Goal: Task Accomplishment & Management: Manage account settings

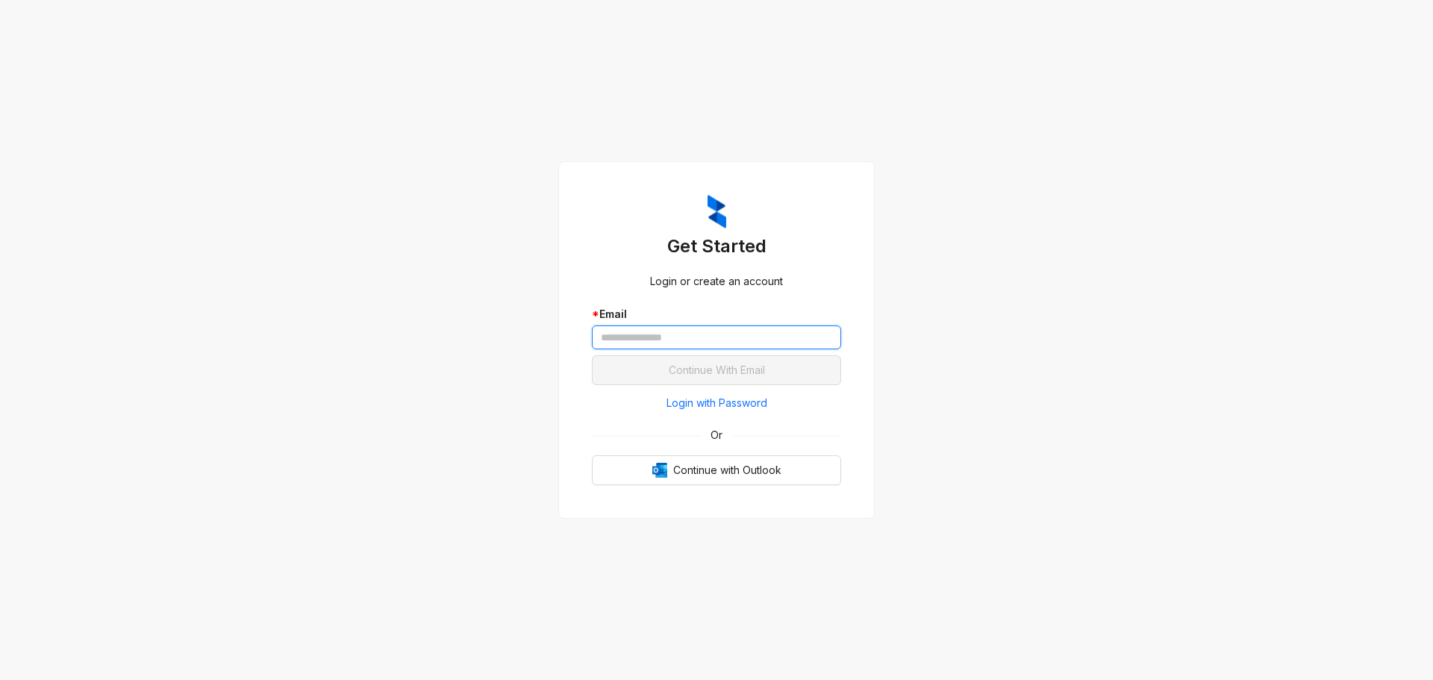
click at [629, 340] on input "text" at bounding box center [716, 337] width 249 height 24
click at [626, 343] on input "text" at bounding box center [716, 337] width 249 height 24
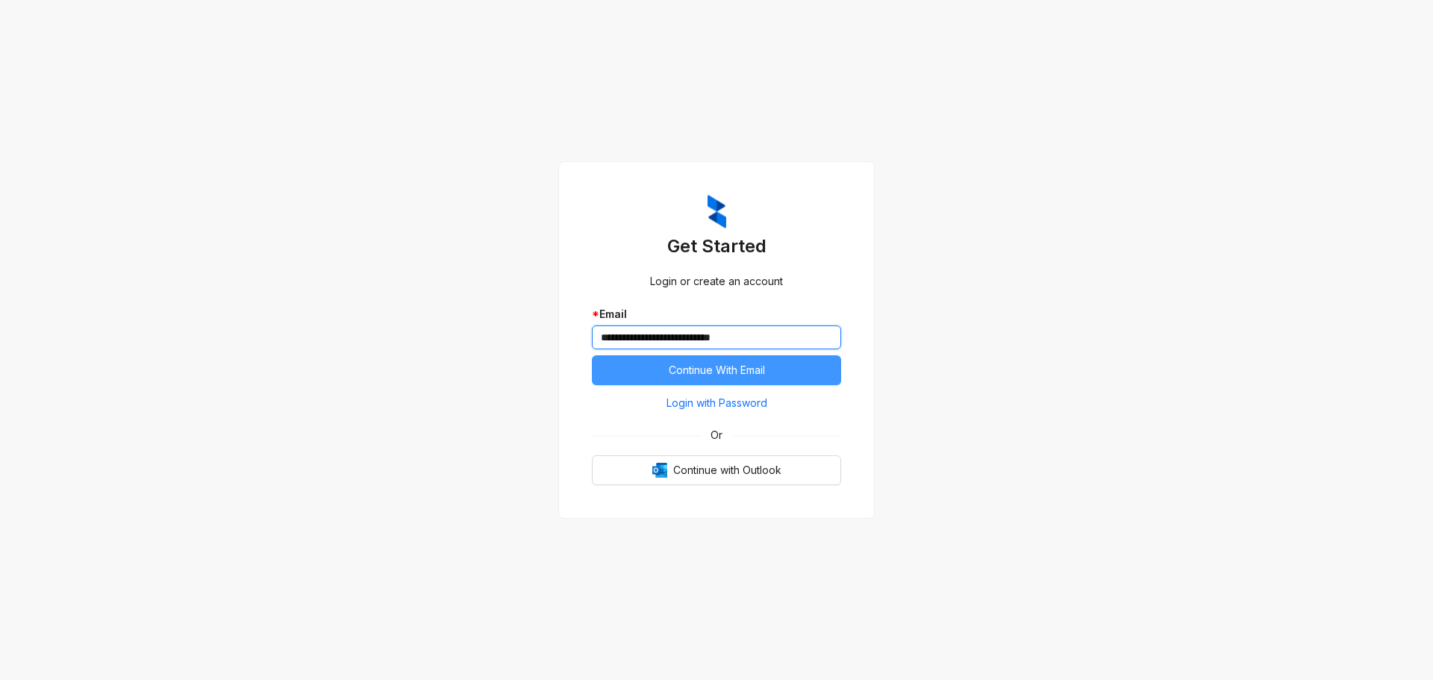
type input "**********"
click at [700, 367] on span "Continue With Email" at bounding box center [717, 370] width 96 height 16
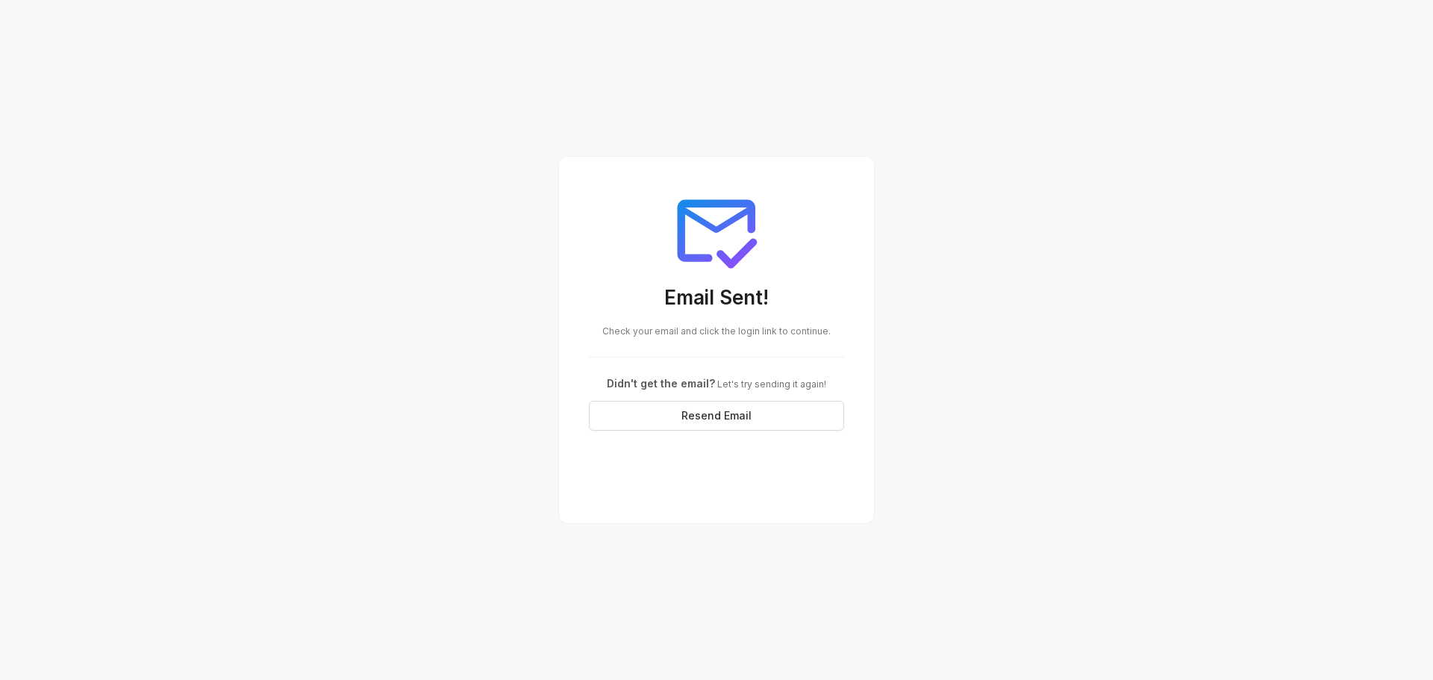
drag, startPoint x: 1379, startPoint y: 0, endPoint x: 1156, endPoint y: 90, distance: 240.8
click at [1136, 125] on div "Email Sent! Check your email and click the login link to continue. Didn't get t…" at bounding box center [716, 340] width 1433 height 680
drag, startPoint x: 1398, startPoint y: 5, endPoint x: 969, endPoint y: 127, distance: 445.5
click at [969, 128] on div "Email Sent! Check your email and click the login link to continue. Didn't get t…" at bounding box center [716, 340] width 1433 height 680
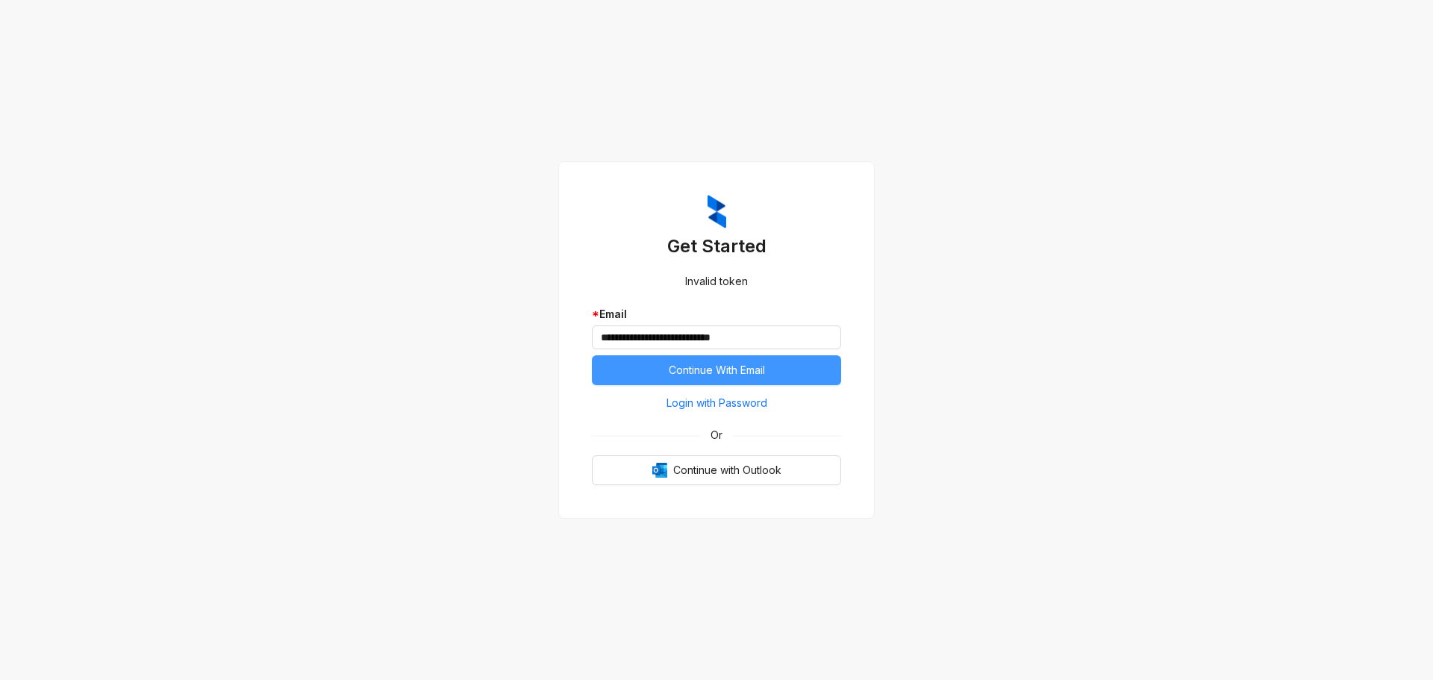
click at [723, 370] on span "Continue With Email" at bounding box center [717, 370] width 96 height 16
click at [761, 380] on button "Continue With Email" at bounding box center [716, 370] width 249 height 30
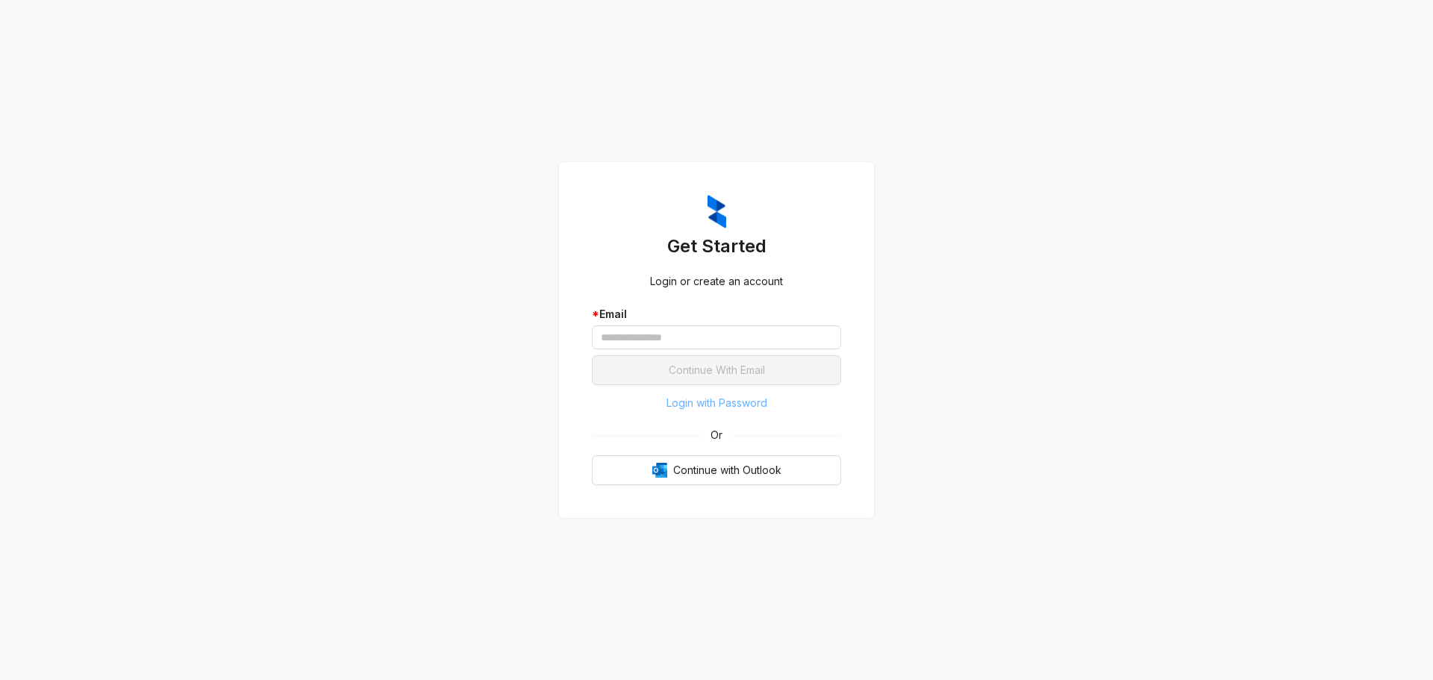
click at [714, 403] on span "Login with Password" at bounding box center [717, 403] width 101 height 16
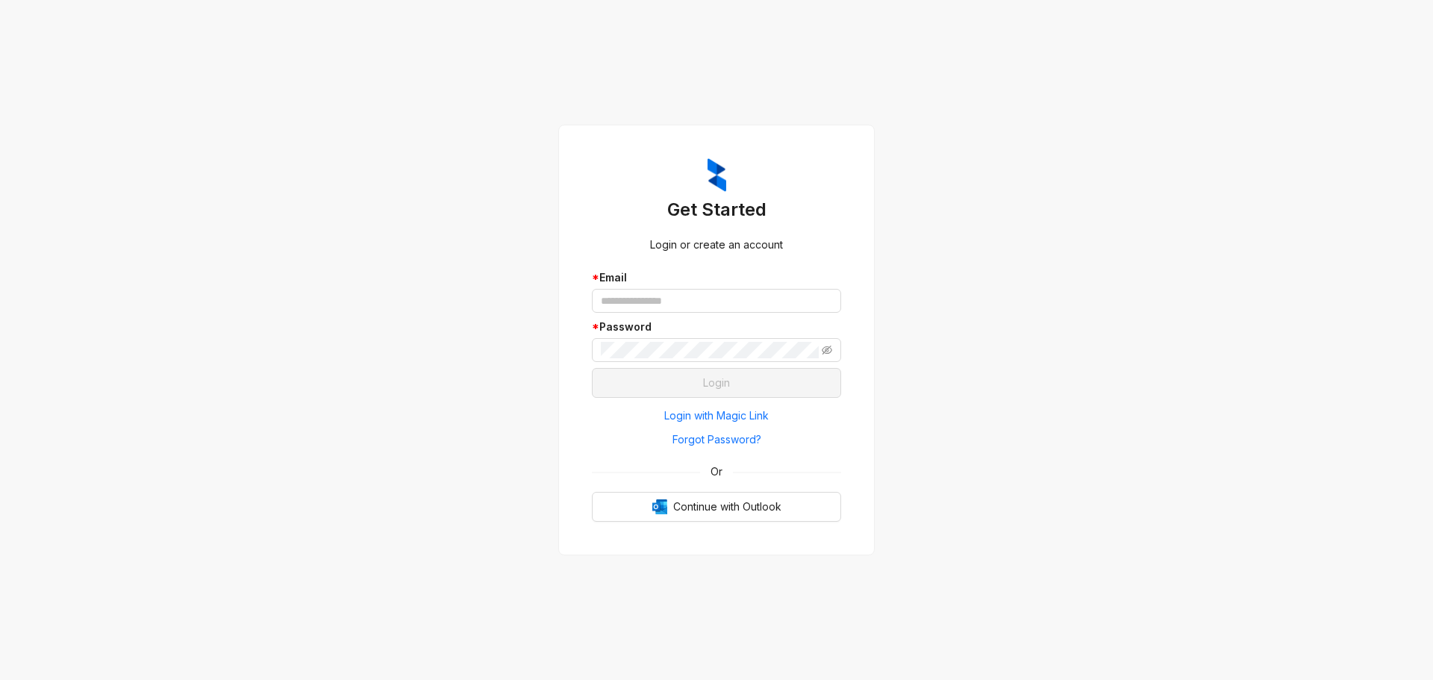
click at [621, 288] on div "* Email" at bounding box center [716, 291] width 249 height 43
click at [623, 299] on input "text" at bounding box center [716, 301] width 249 height 24
type input "**********"
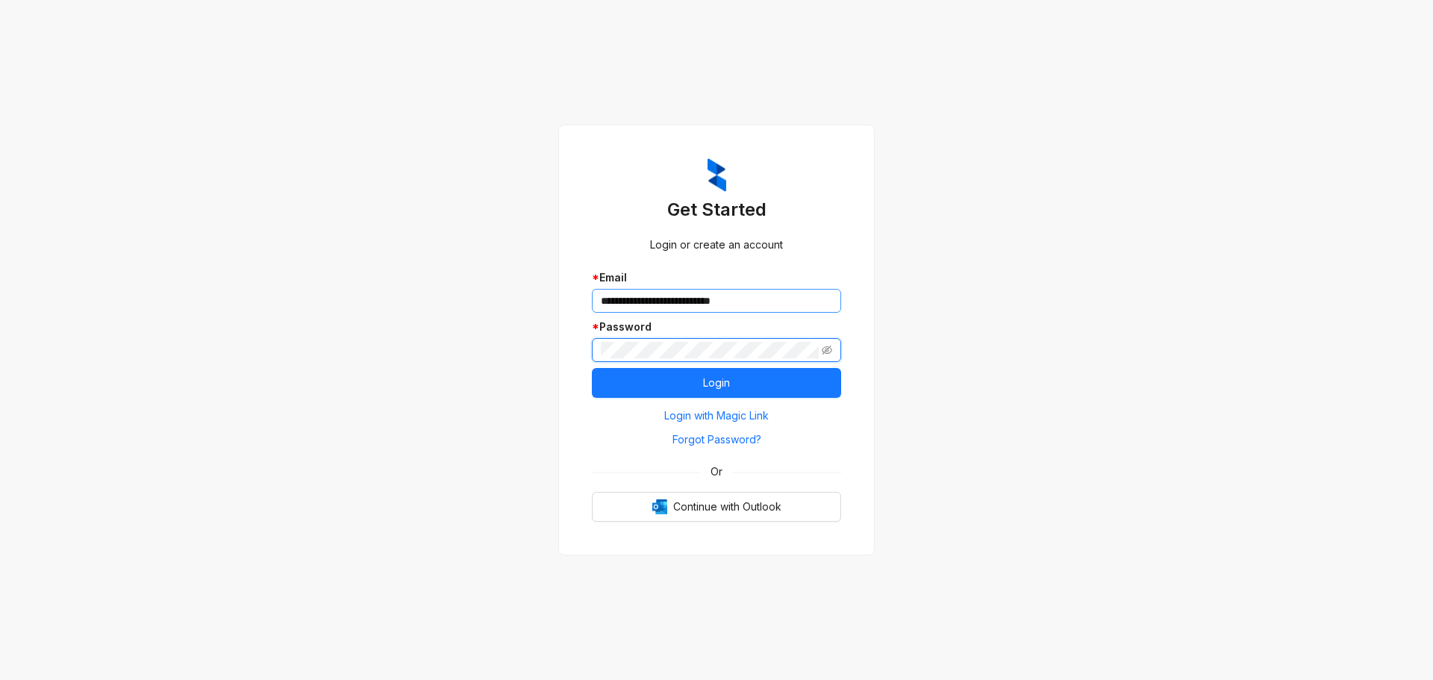
click at [592, 368] on button "Login" at bounding box center [716, 383] width 249 height 30
click at [1392, 42] on icon "close" at bounding box center [1389, 41] width 10 height 10
click at [823, 349] on icon "eye-invisible" at bounding box center [827, 350] width 10 height 10
click at [718, 393] on button "Login" at bounding box center [716, 383] width 249 height 30
click at [714, 412] on span "Login with Magic Link" at bounding box center [716, 416] width 105 height 16
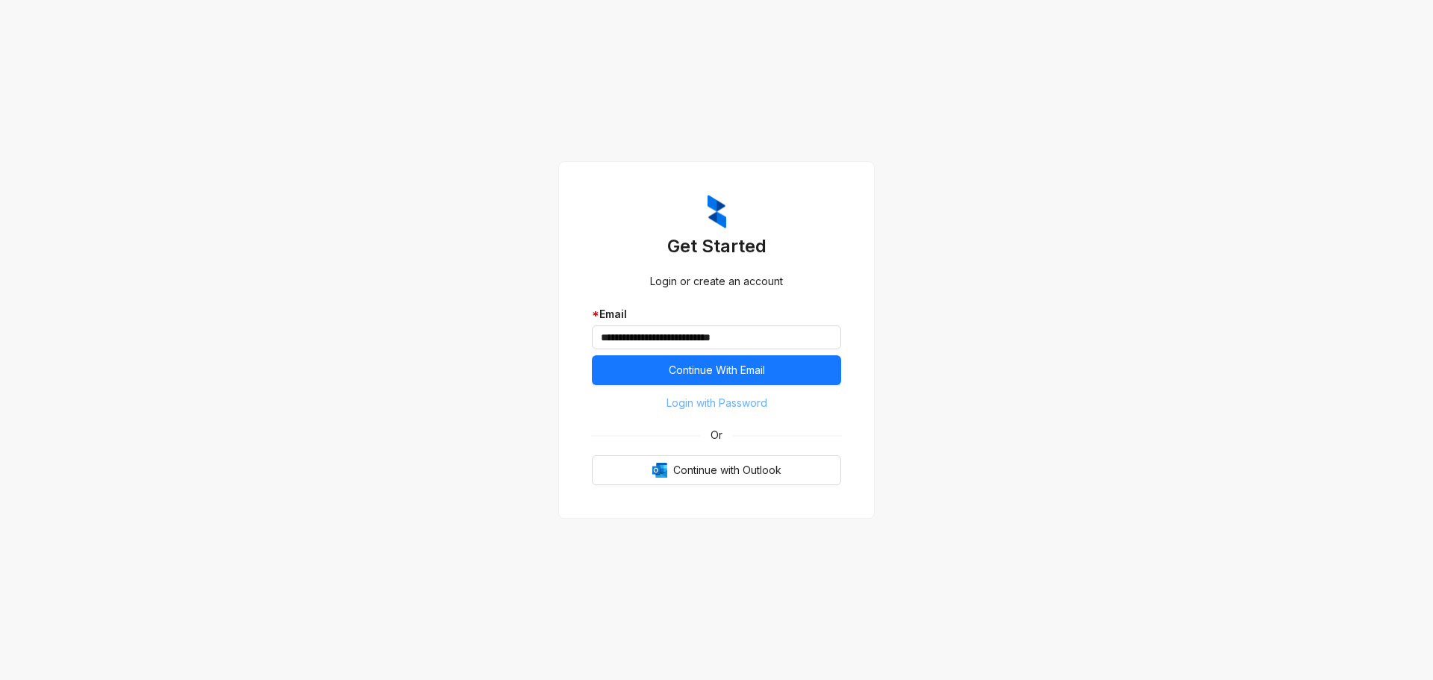
click at [710, 402] on span "Login with Password" at bounding box center [717, 403] width 101 height 16
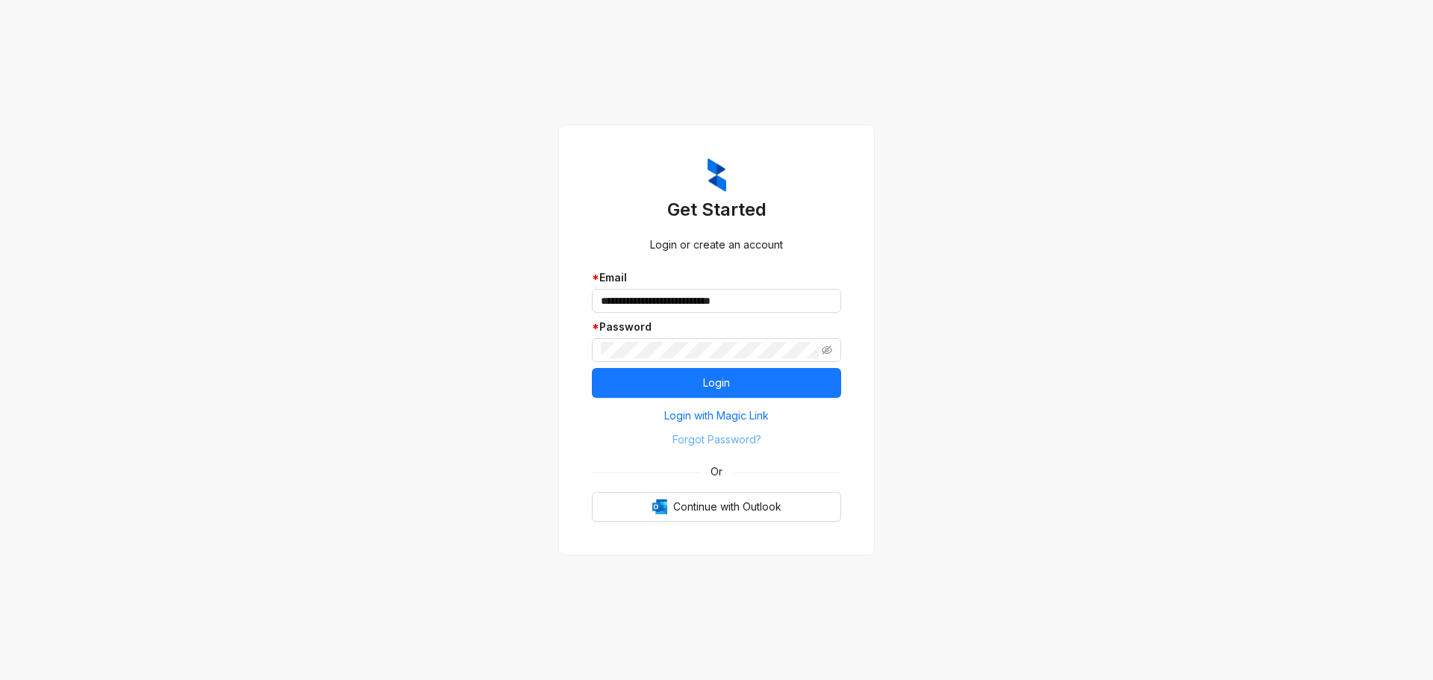
click at [690, 437] on span "Forgot Password?" at bounding box center [717, 440] width 89 height 16
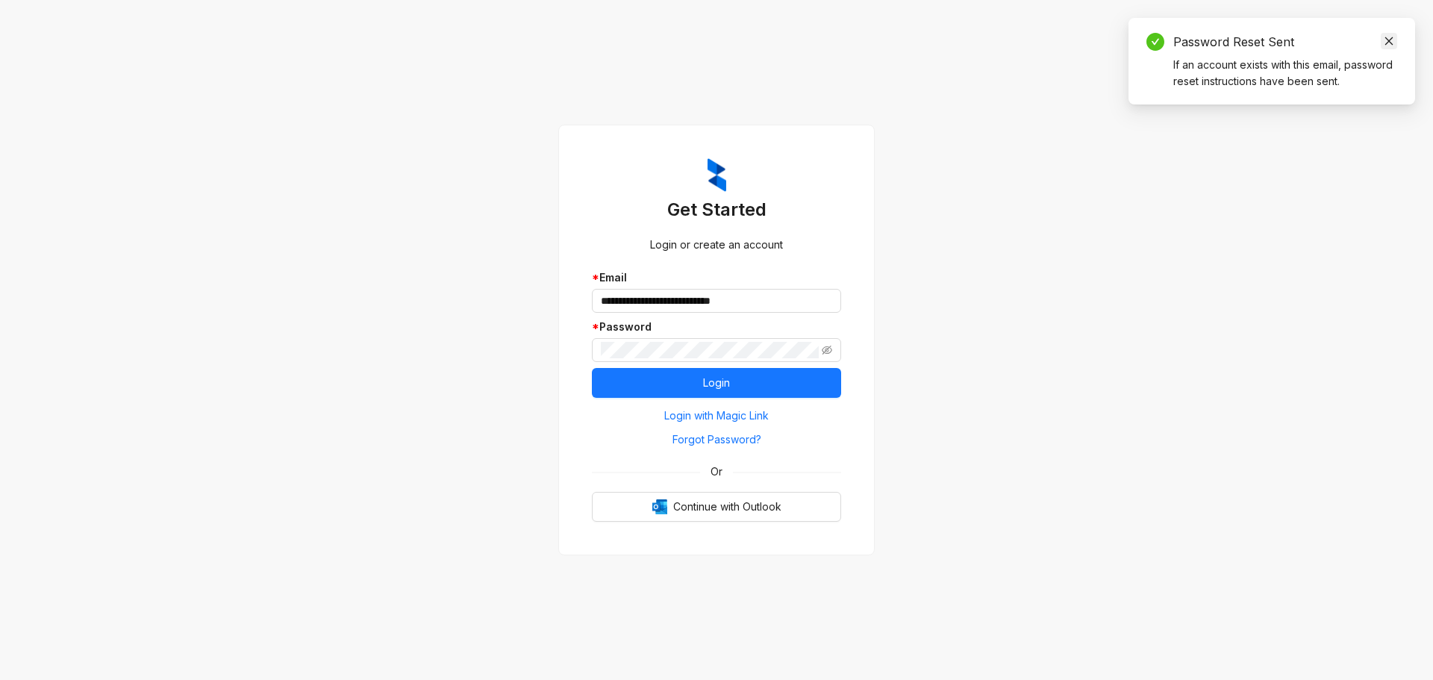
click at [1388, 41] on icon "close" at bounding box center [1389, 41] width 10 height 10
click at [966, 353] on div "**********" at bounding box center [716, 340] width 1433 height 680
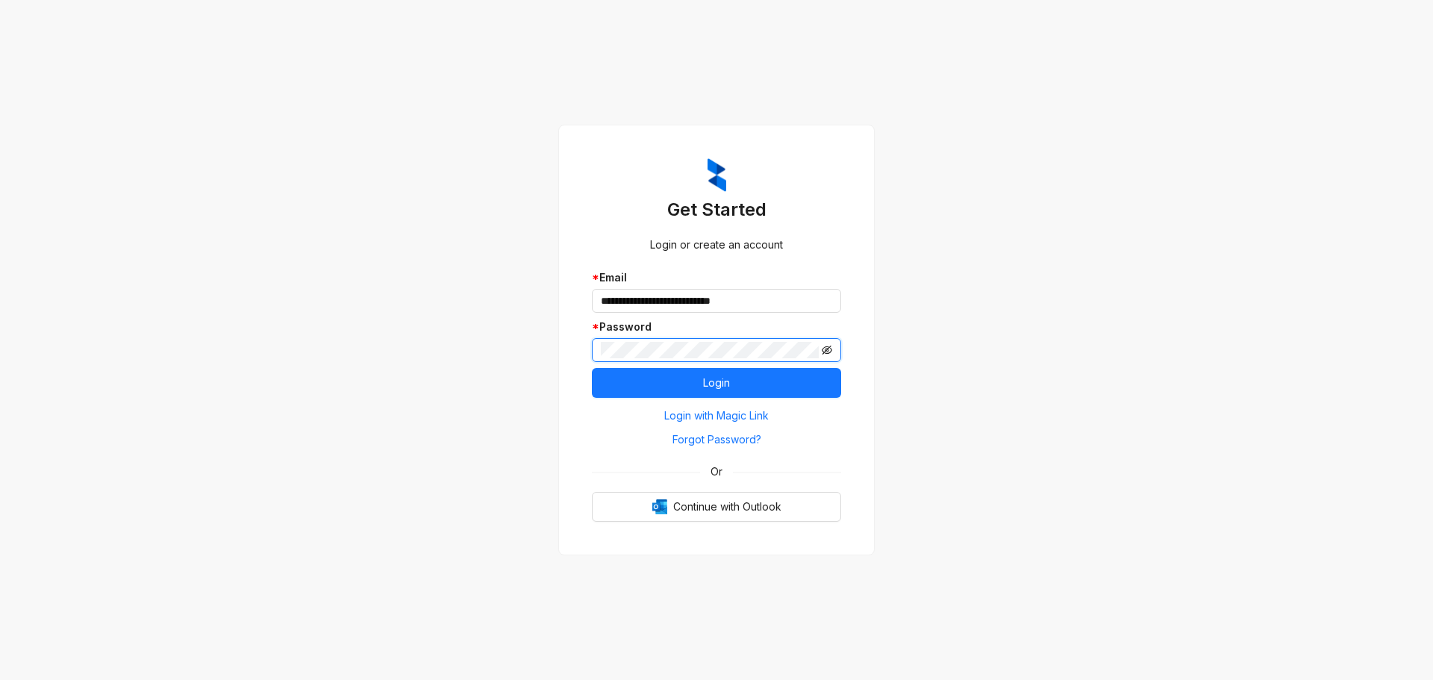
click at [826, 349] on icon "eye-invisible" at bounding box center [827, 350] width 10 height 9
click at [988, 347] on div "**********" at bounding box center [716, 340] width 1433 height 680
click at [700, 380] on button "Login" at bounding box center [716, 383] width 249 height 30
click at [831, 349] on icon "eye" at bounding box center [827, 349] width 10 height 7
click at [732, 384] on button "Login" at bounding box center [716, 383] width 249 height 30
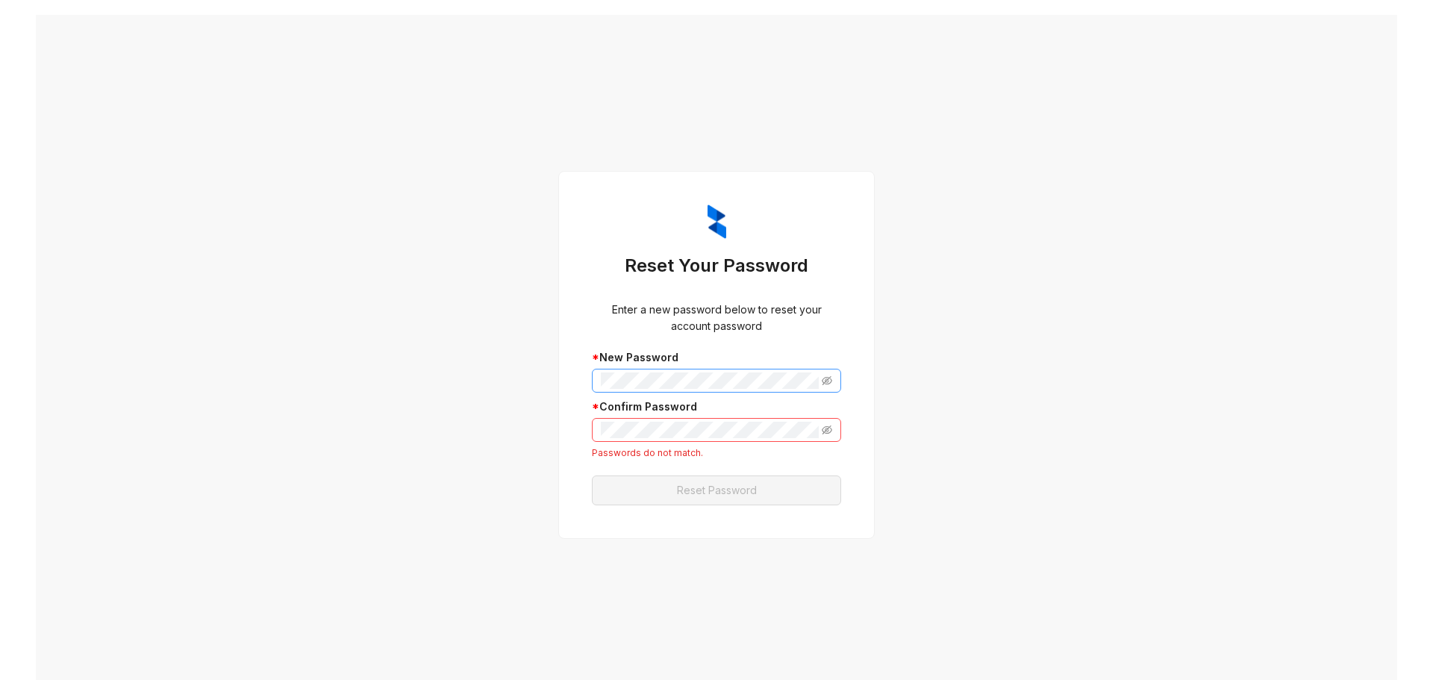
click at [829, 375] on span at bounding box center [716, 381] width 249 height 24
click at [826, 376] on icon "eye-invisible" at bounding box center [827, 381] width 10 height 10
click at [825, 426] on icon "eye-invisible" at bounding box center [827, 430] width 10 height 10
click at [750, 431] on span at bounding box center [716, 430] width 249 height 24
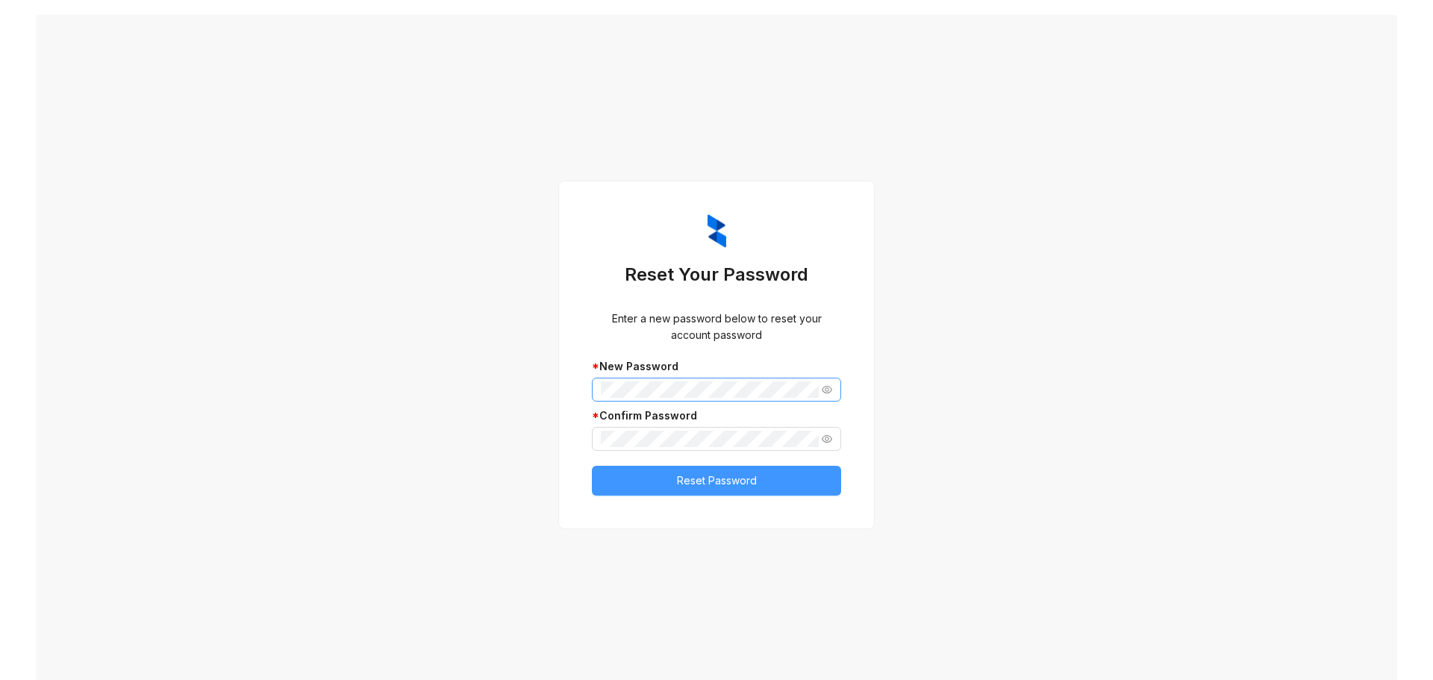
click at [710, 484] on span "Reset Password" at bounding box center [717, 481] width 80 height 16
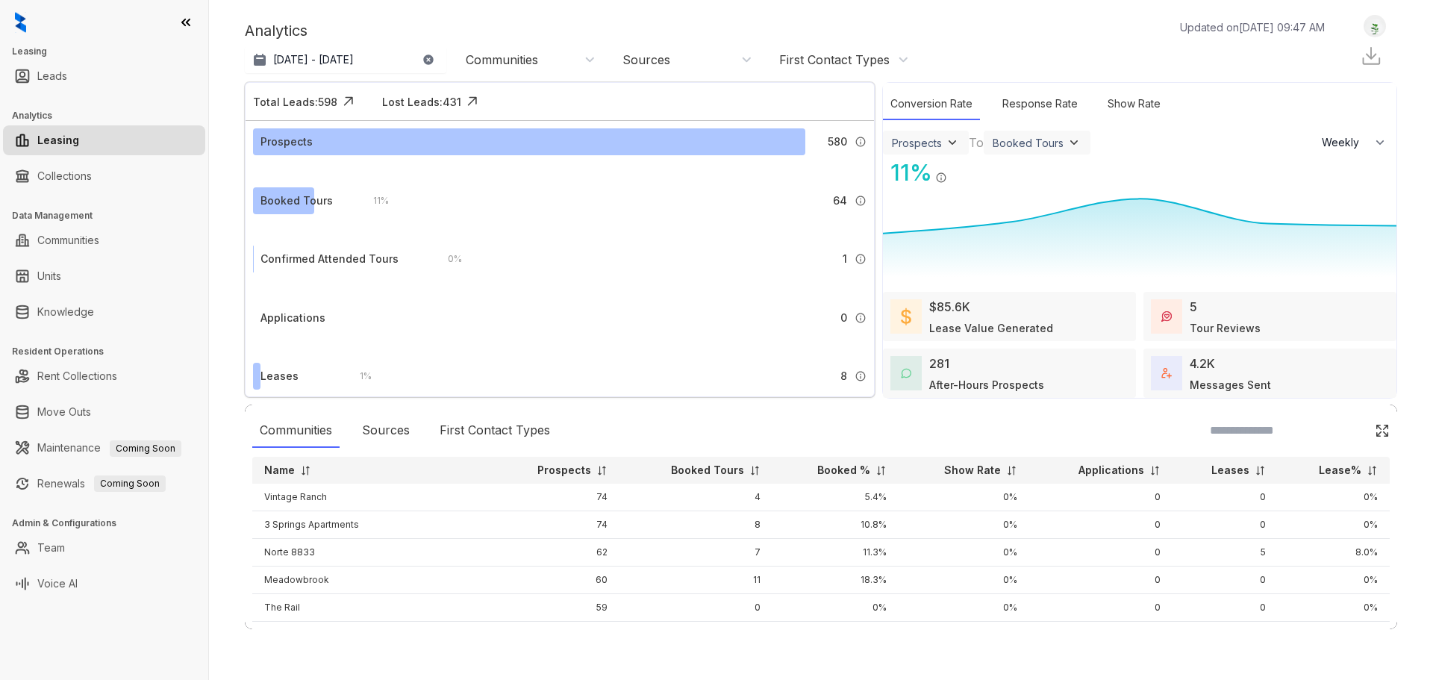
select select "******"
click at [61, 319] on link "Knowledge" at bounding box center [65, 312] width 57 height 30
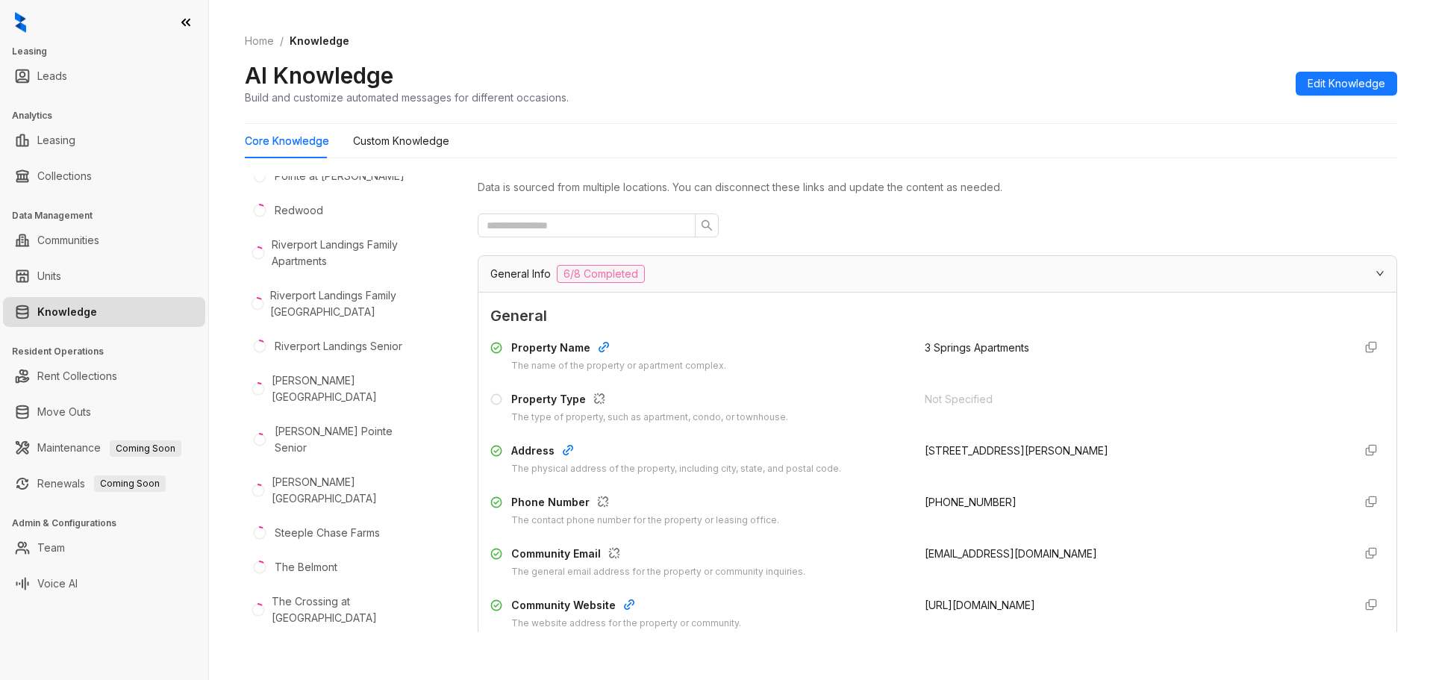
scroll to position [1079, 0]
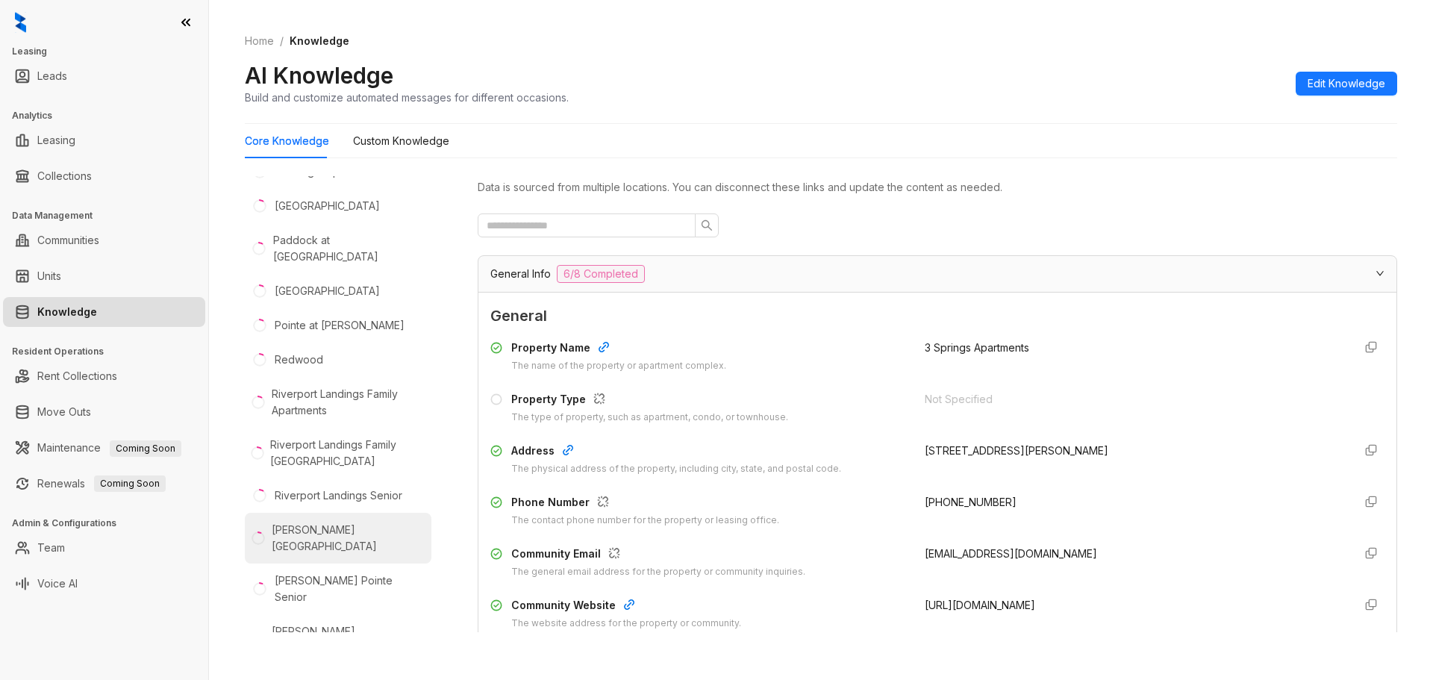
click at [301, 522] on div "[PERSON_NAME][GEOGRAPHIC_DATA]" at bounding box center [349, 538] width 154 height 33
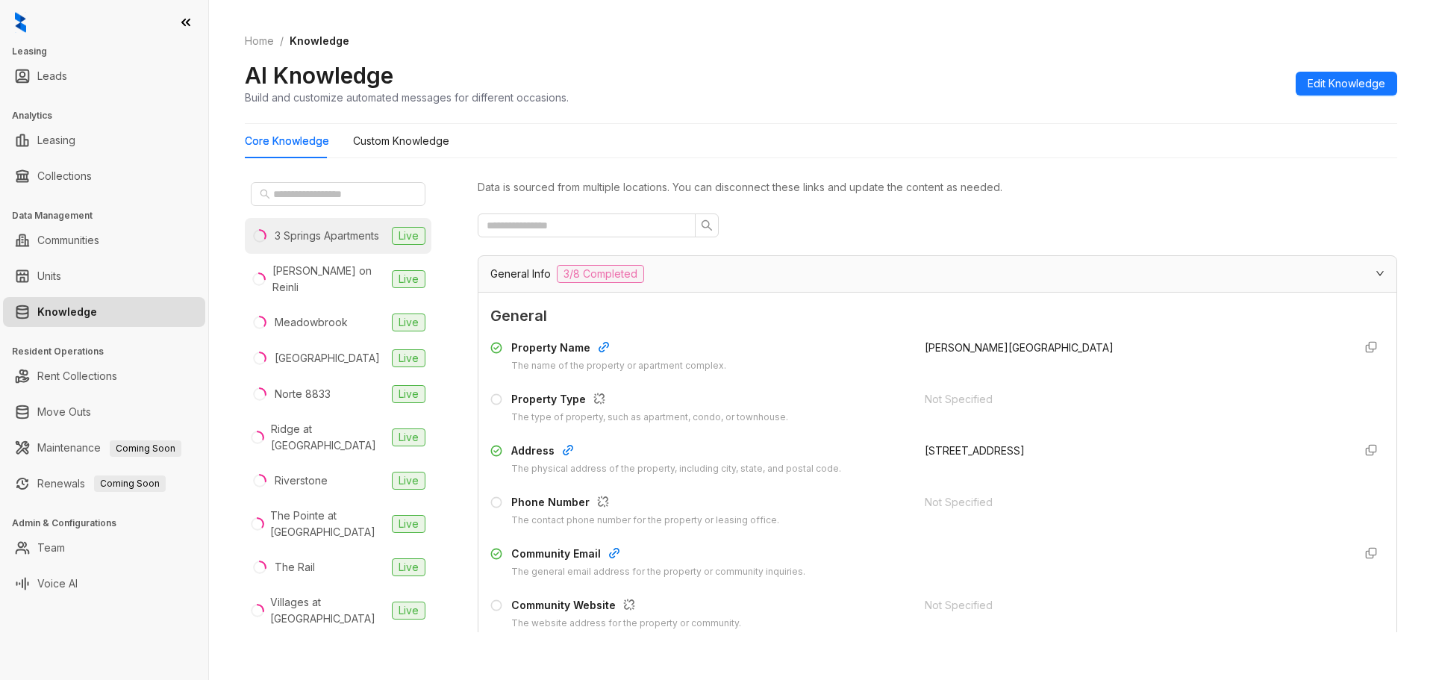
click at [302, 228] on div "3 Springs Apartments" at bounding box center [327, 236] width 105 height 16
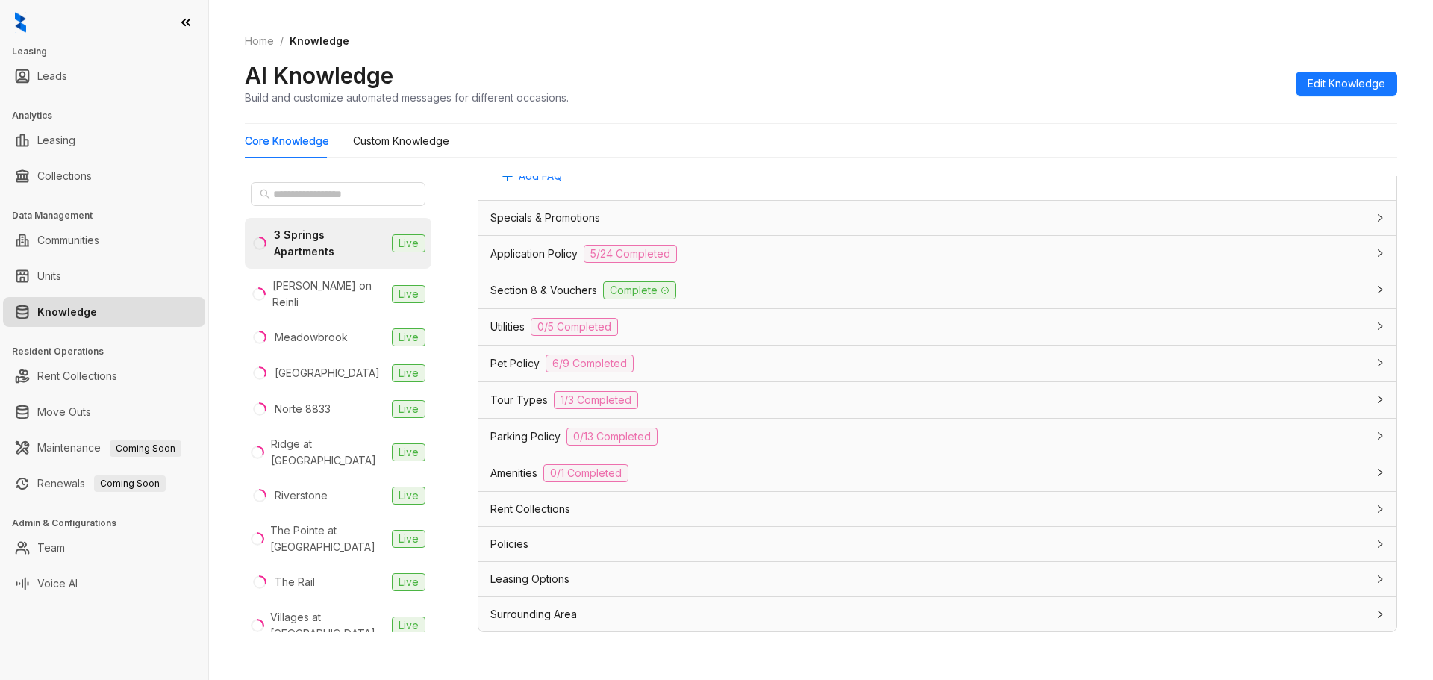
scroll to position [47, 0]
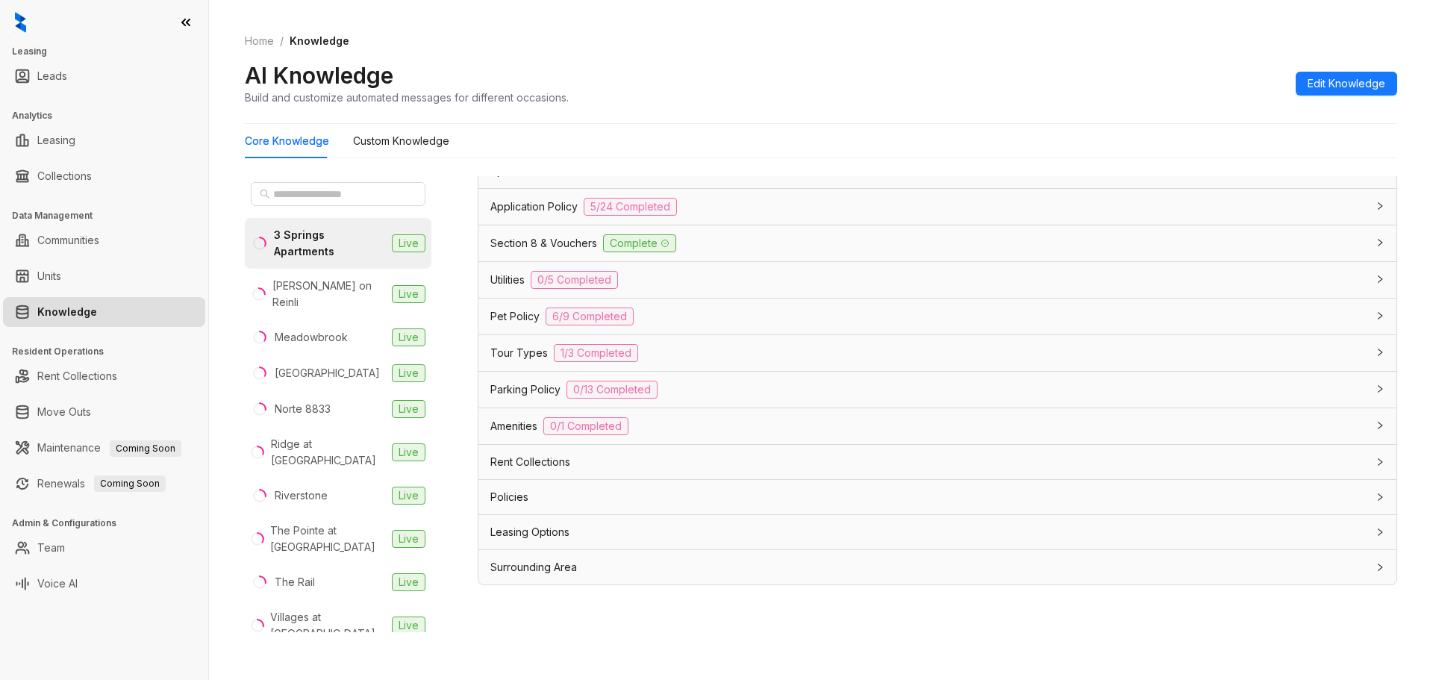
click at [539, 501] on div "Policies" at bounding box center [928, 497] width 876 height 16
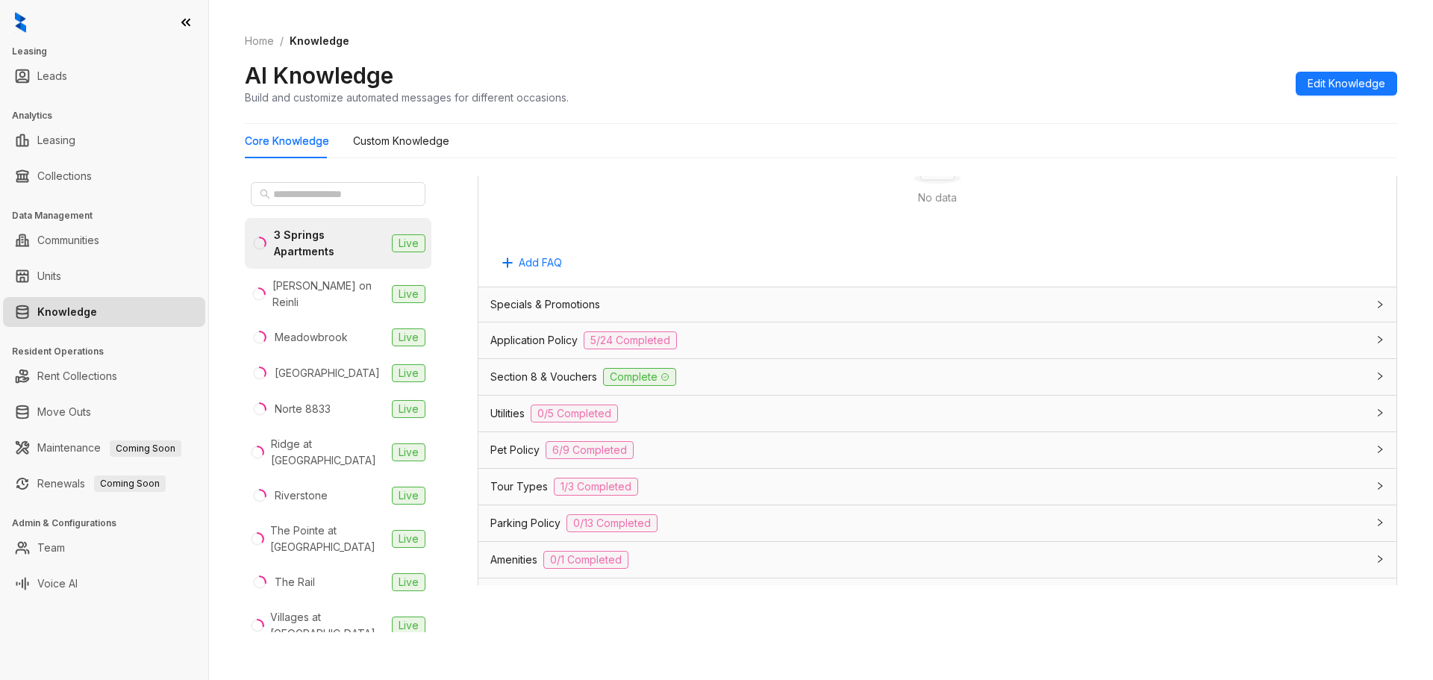
scroll to position [799, 0]
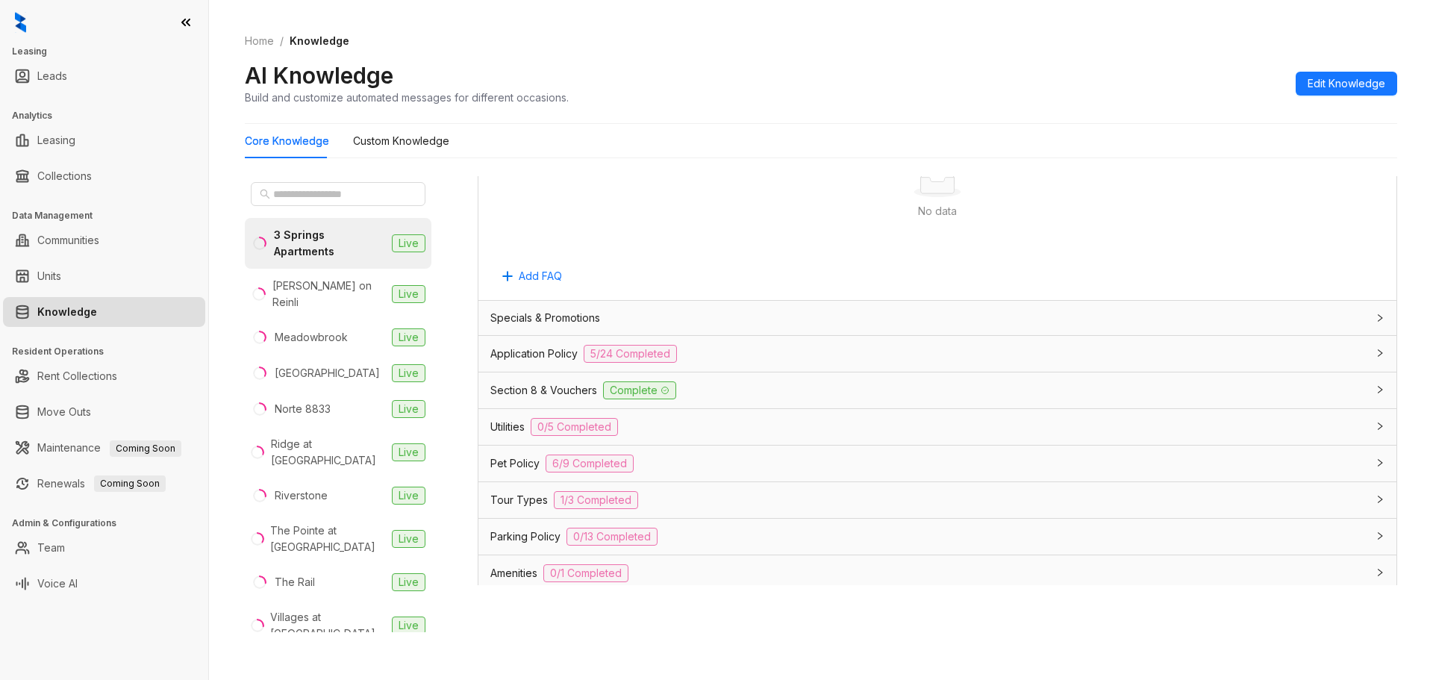
click at [546, 389] on span "Section 8 & Vouchers" at bounding box center [543, 390] width 107 height 16
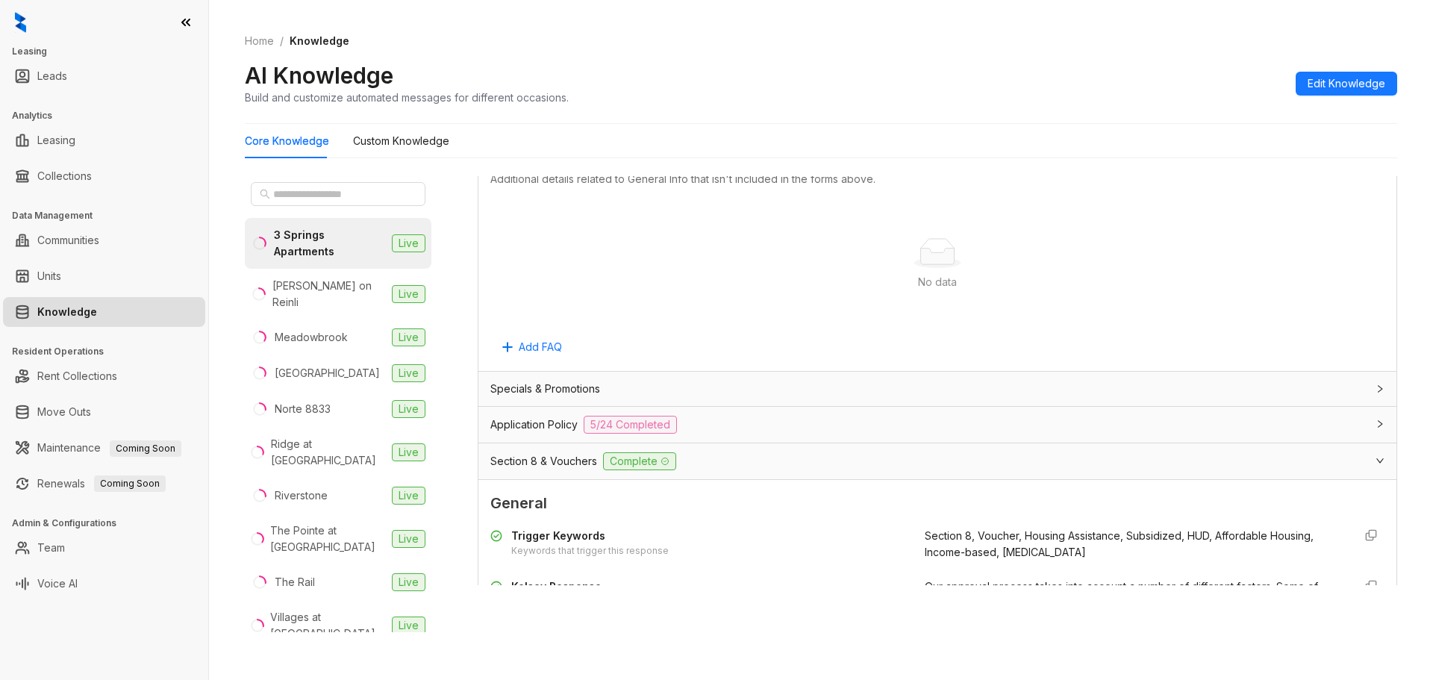
scroll to position [650, 0]
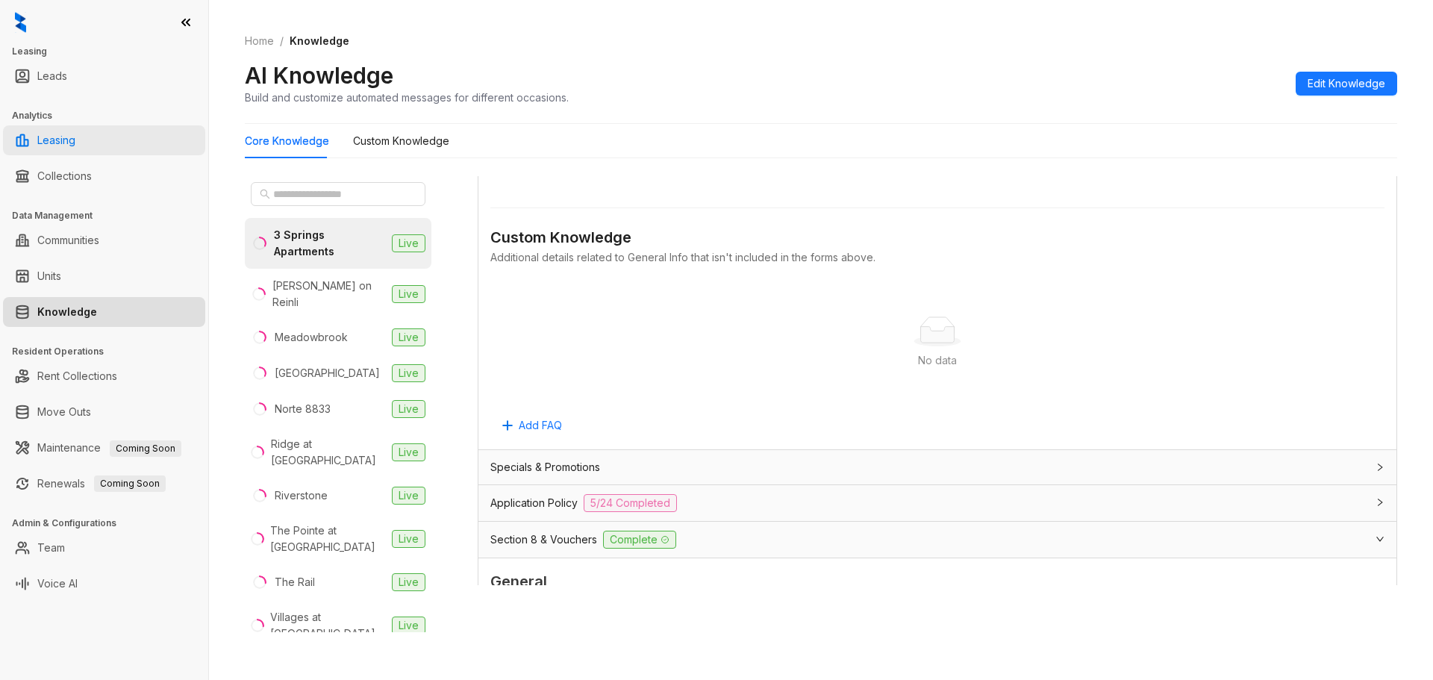
click at [60, 140] on link "Leasing" at bounding box center [56, 140] width 38 height 30
select select "******"
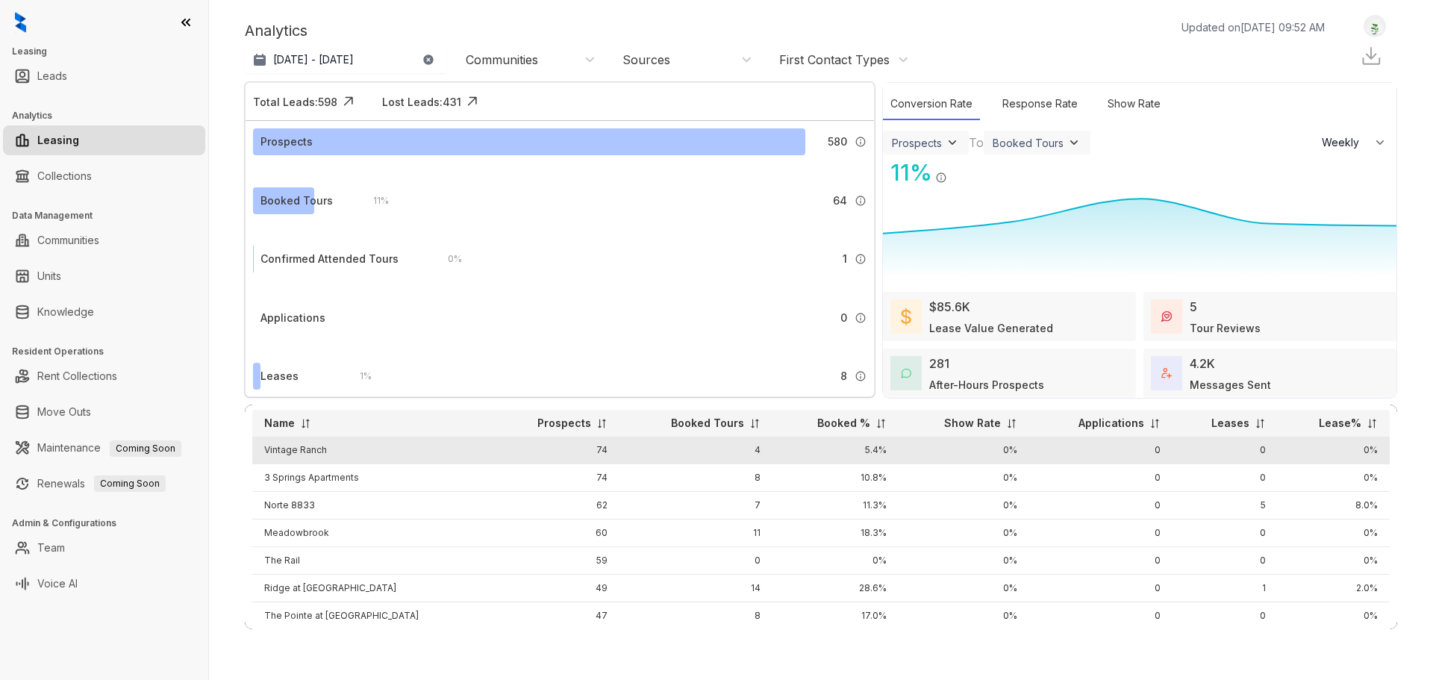
scroll to position [196, 0]
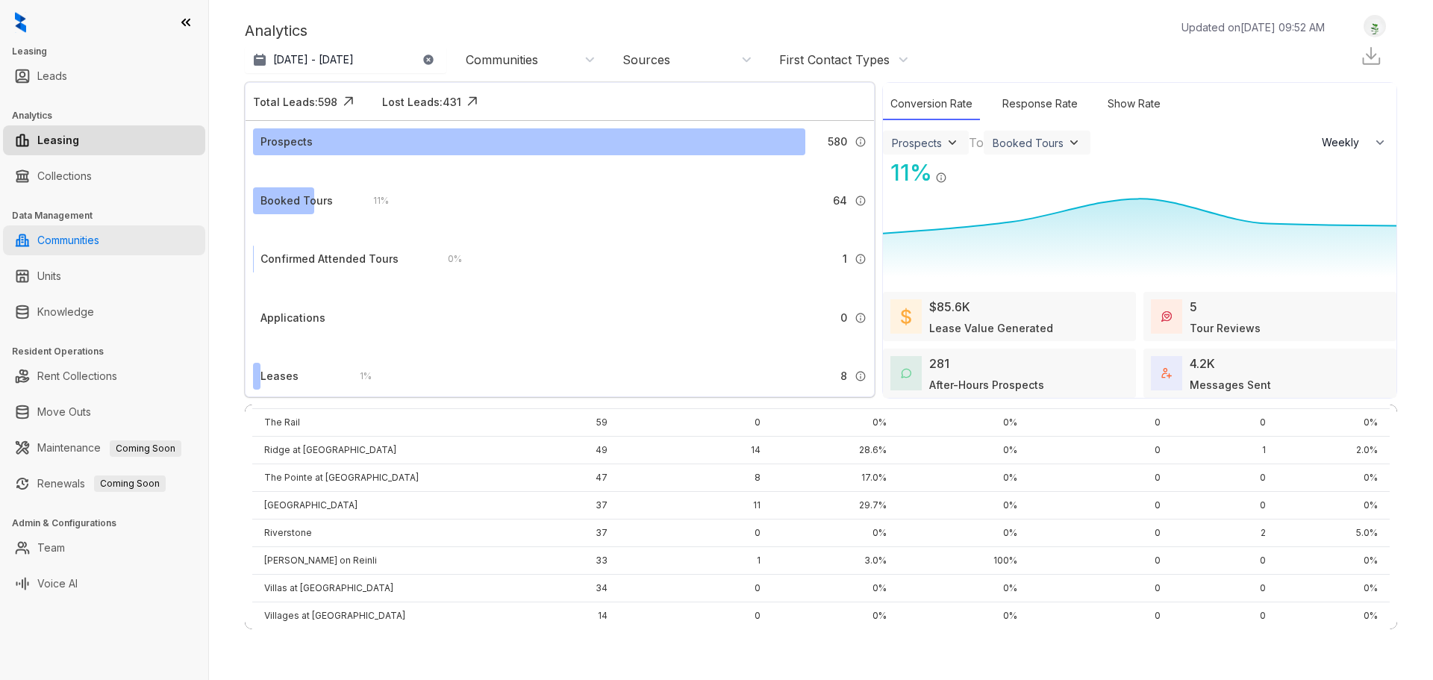
click at [62, 243] on link "Communities" at bounding box center [68, 240] width 62 height 30
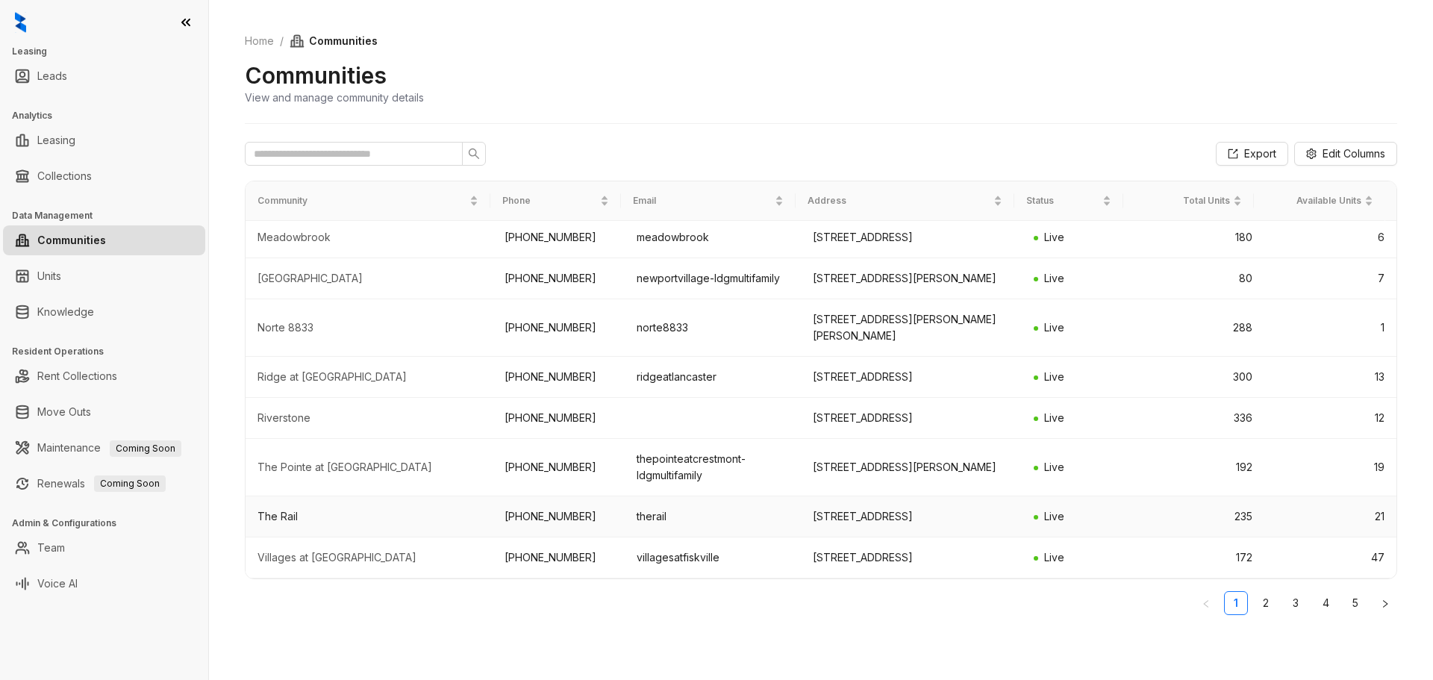
scroll to position [168, 0]
click at [66, 385] on link "Rent Collections" at bounding box center [77, 376] width 80 height 30
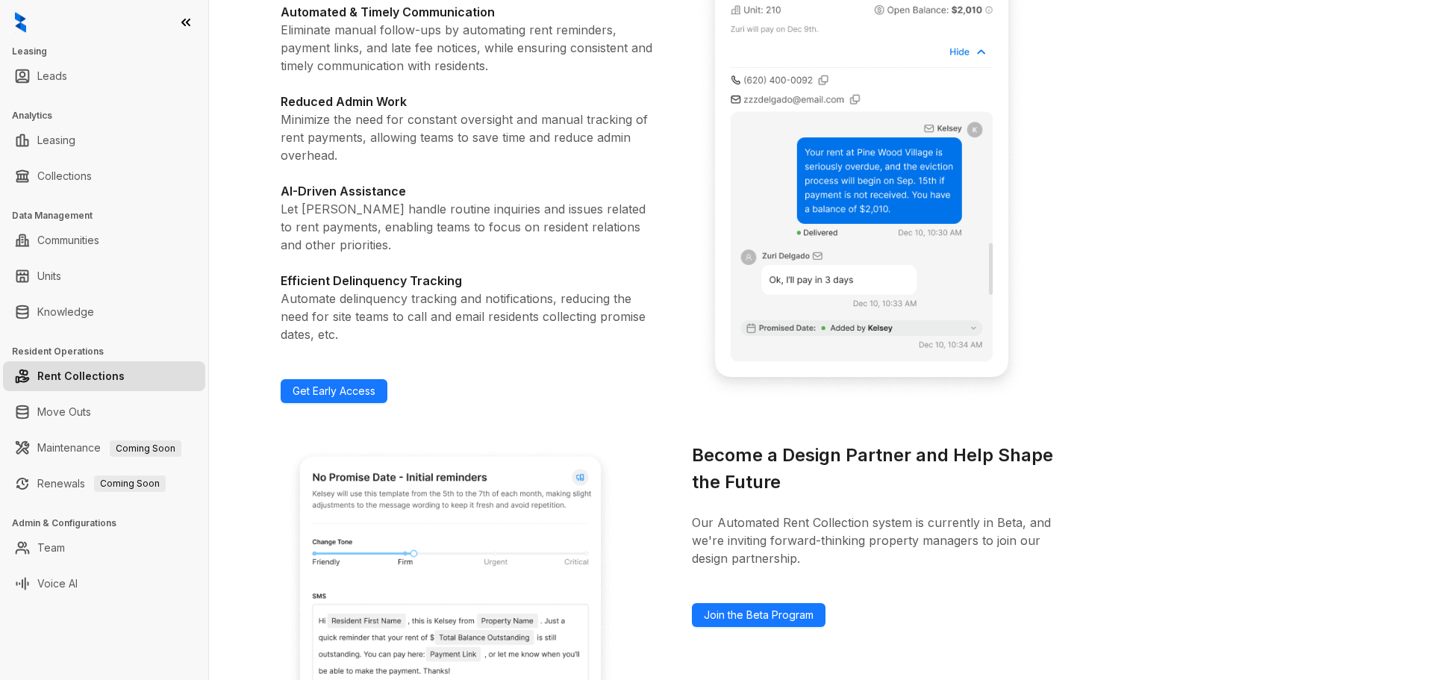
scroll to position [521, 0]
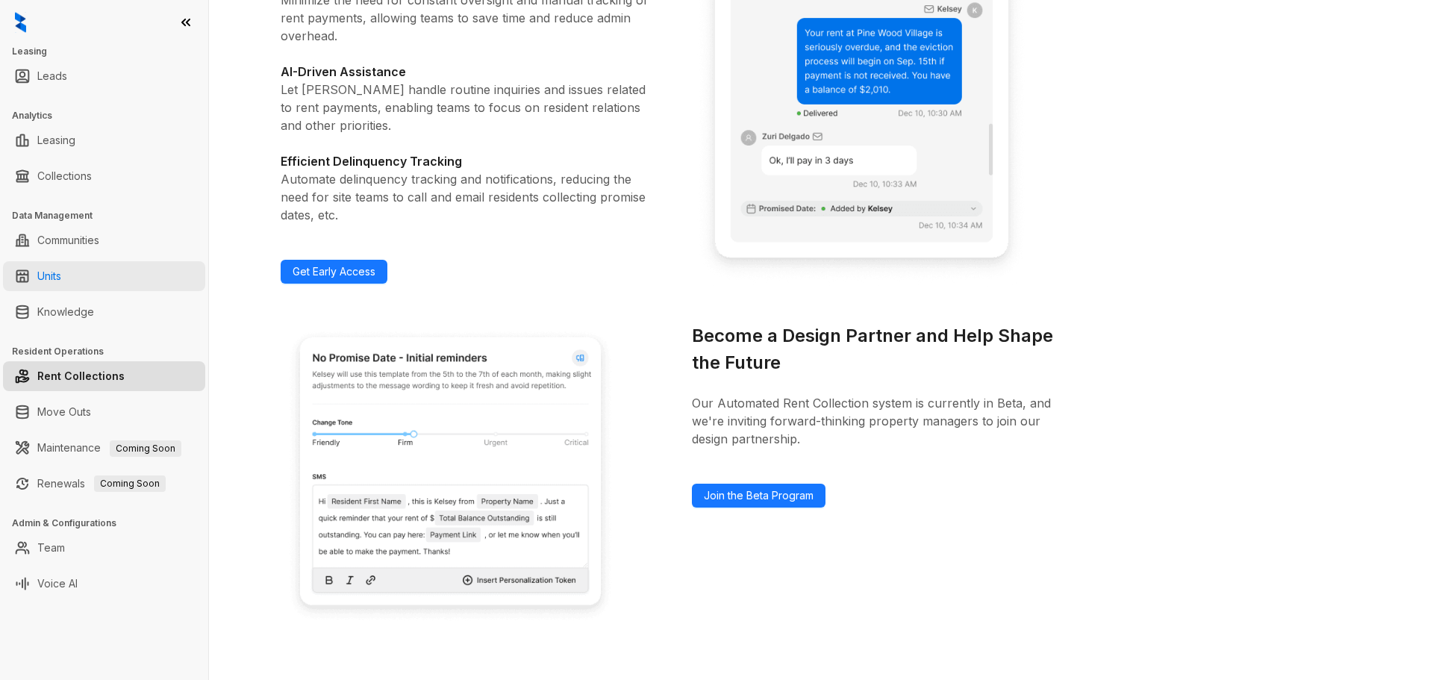
click at [61, 288] on link "Units" at bounding box center [49, 276] width 24 height 30
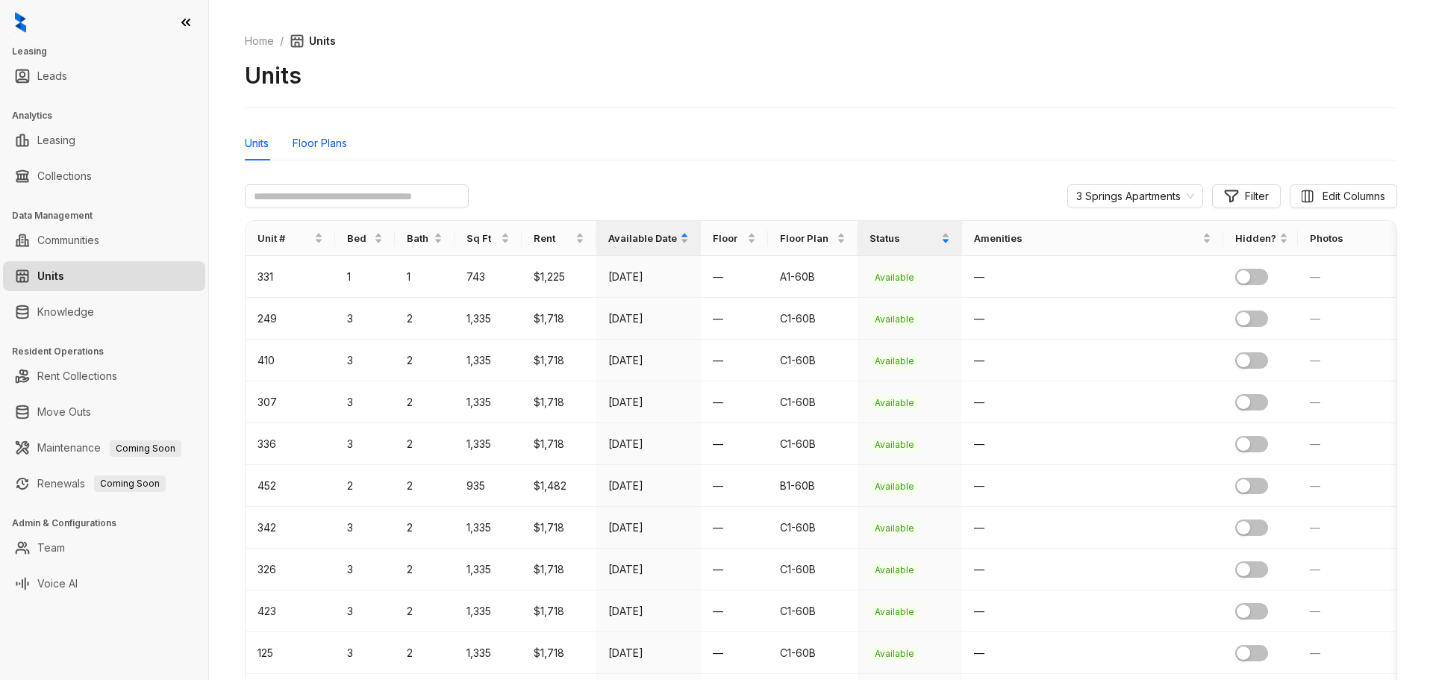
drag, startPoint x: 328, startPoint y: 148, endPoint x: 329, endPoint y: 163, distance: 15.7
click at [327, 148] on div "Floor Plans" at bounding box center [320, 143] width 54 height 16
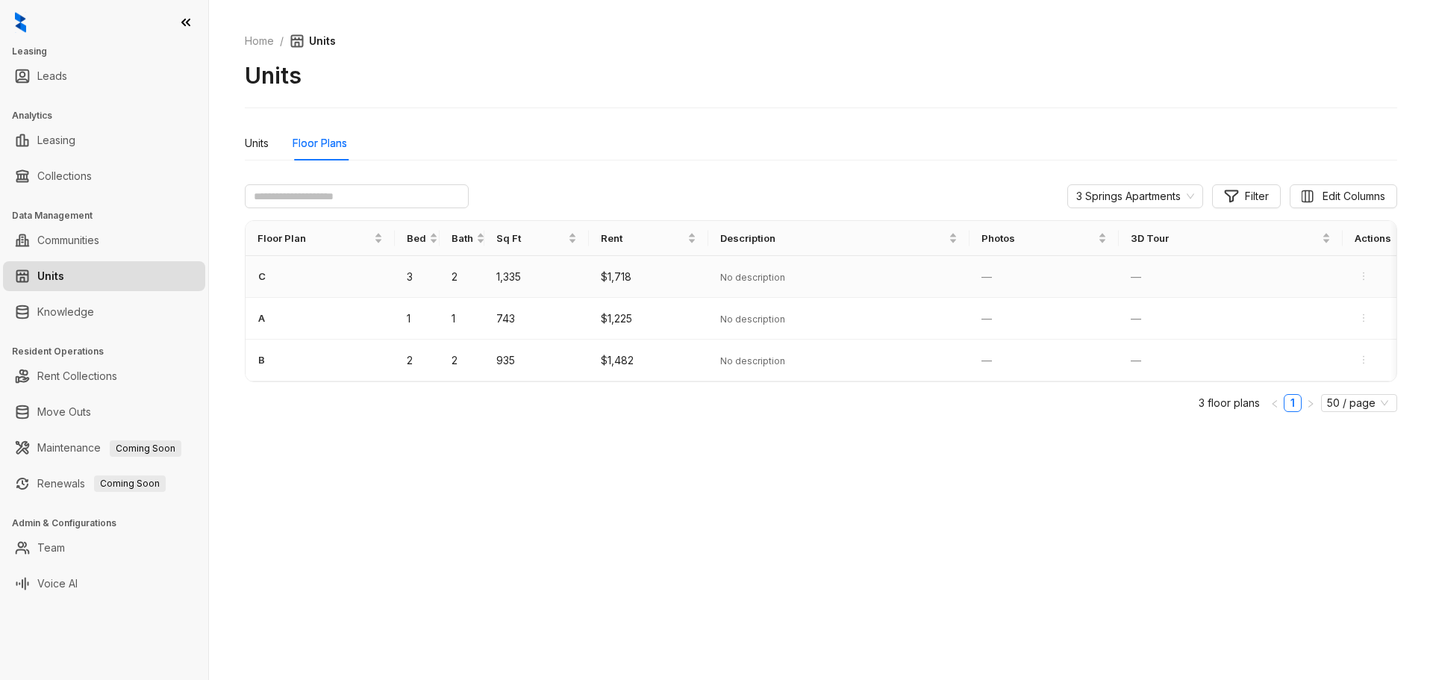
click at [614, 276] on td "$1,718" at bounding box center [648, 277] width 119 height 42
click at [248, 143] on div "Units" at bounding box center [257, 143] width 24 height 16
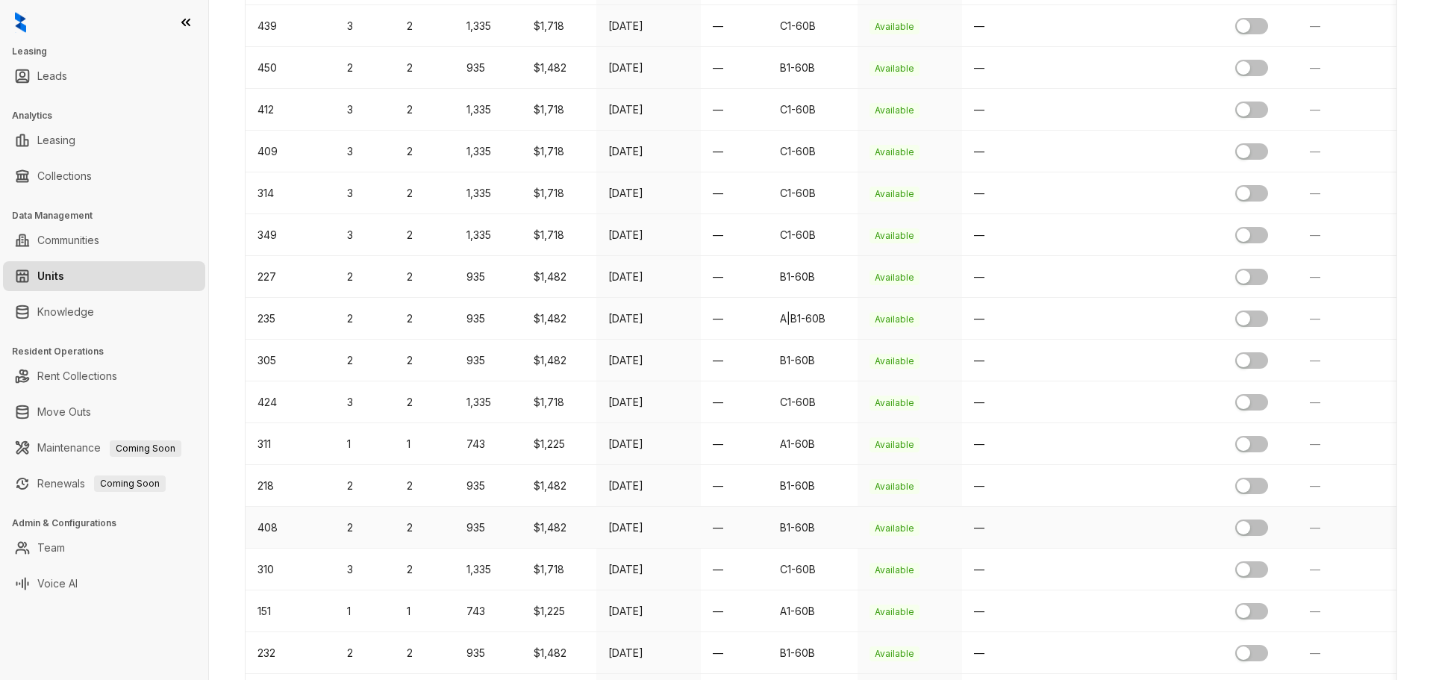
scroll to position [421, 0]
click at [1310, 152] on span "—" at bounding box center [1315, 148] width 10 height 13
click at [1315, 150] on span "—" at bounding box center [1315, 148] width 10 height 13
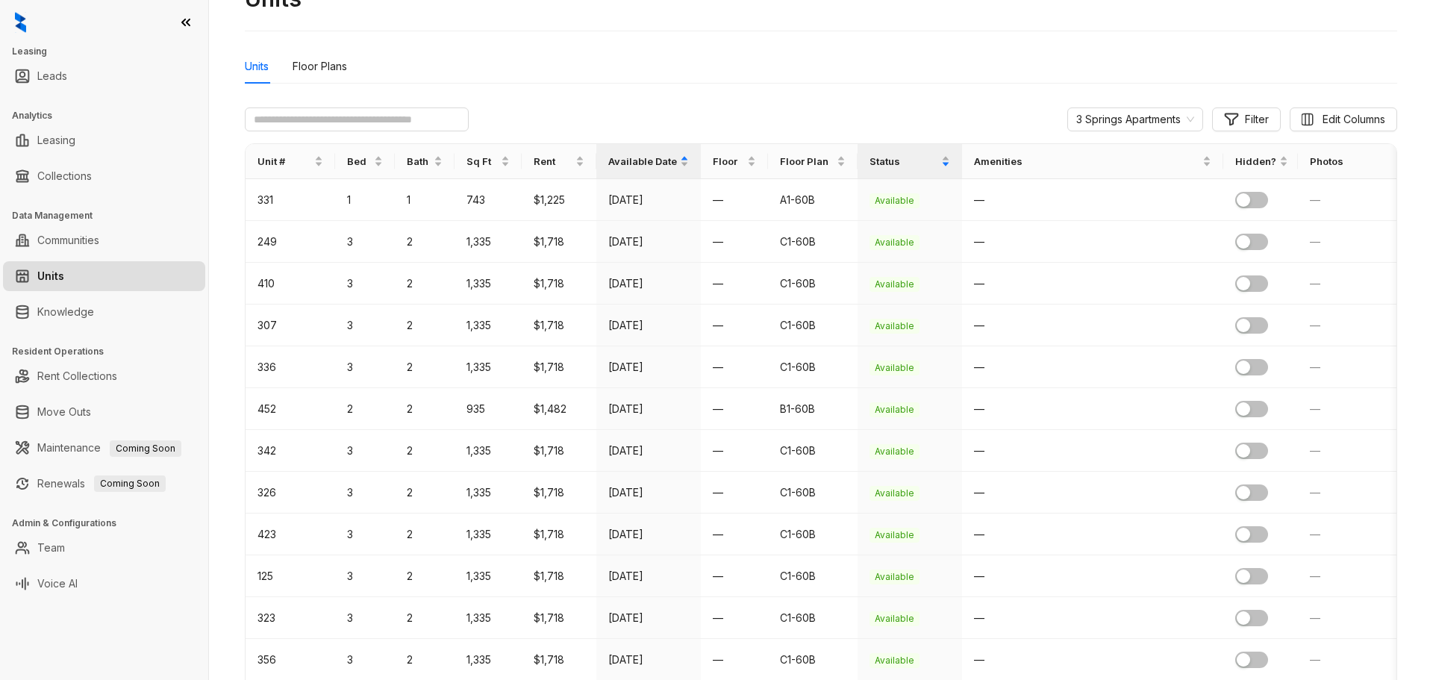
scroll to position [0, 0]
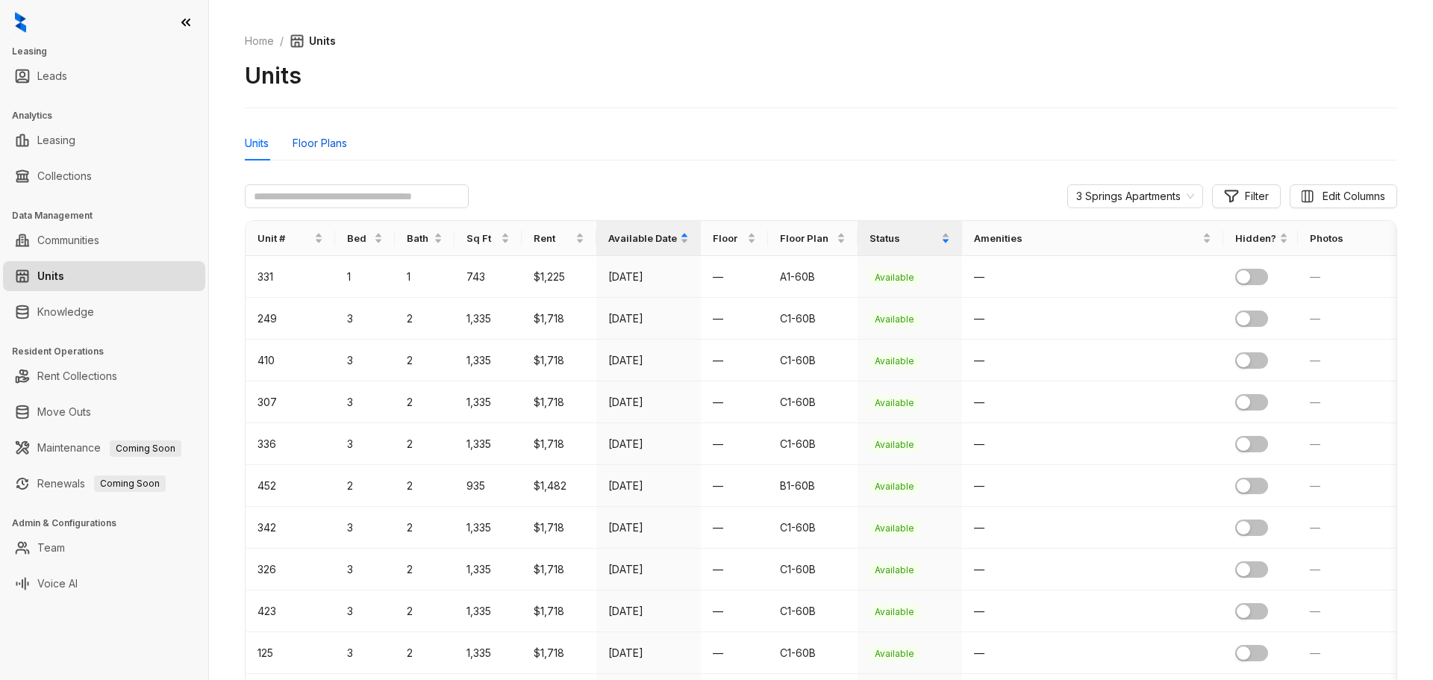
click at [328, 146] on div "Floor Plans" at bounding box center [320, 143] width 54 height 16
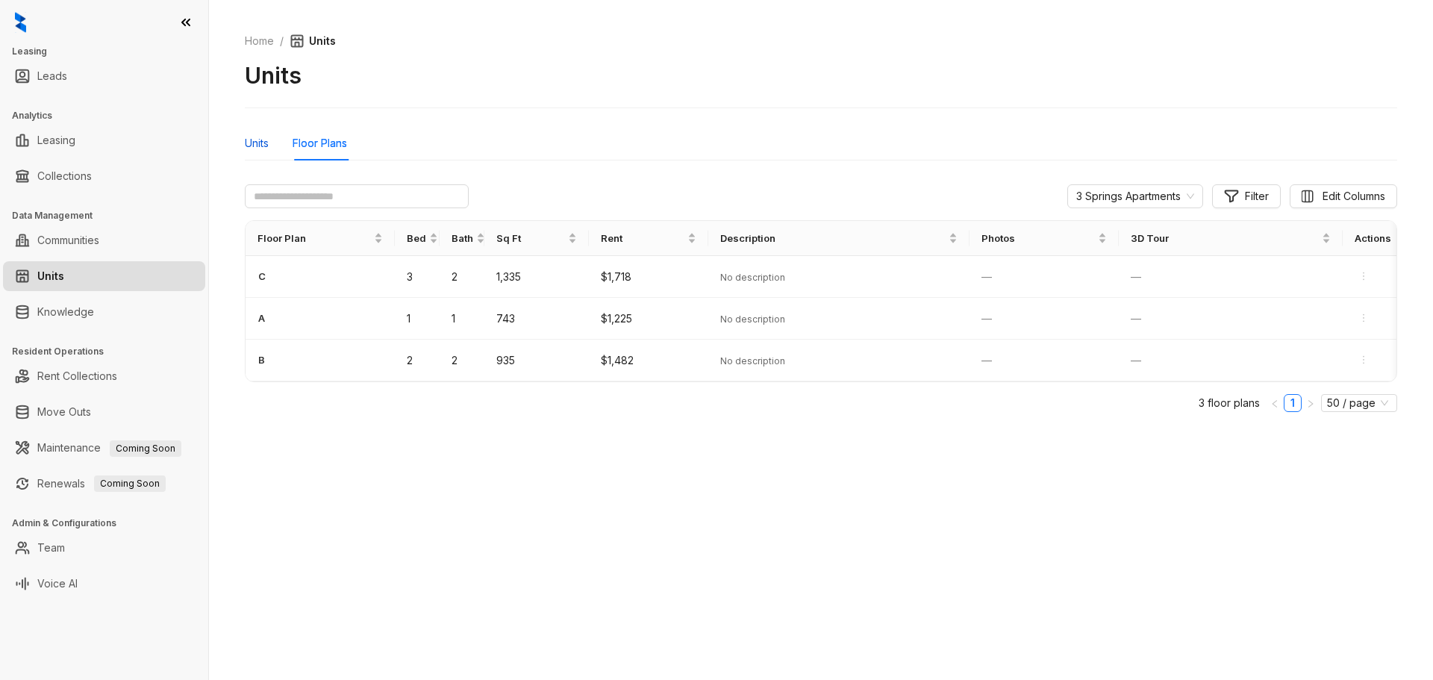
click at [264, 148] on div "Units" at bounding box center [257, 143] width 24 height 16
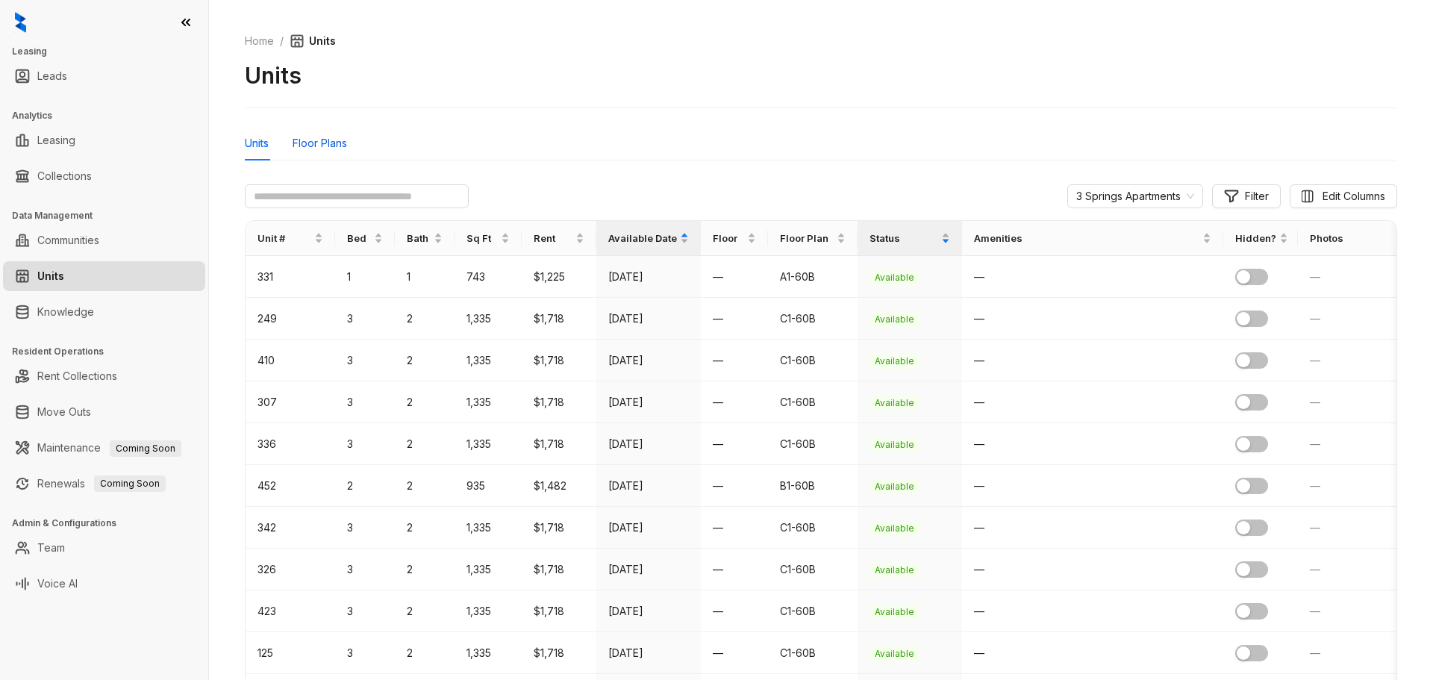
click at [311, 146] on div "Floor Plans" at bounding box center [320, 143] width 54 height 16
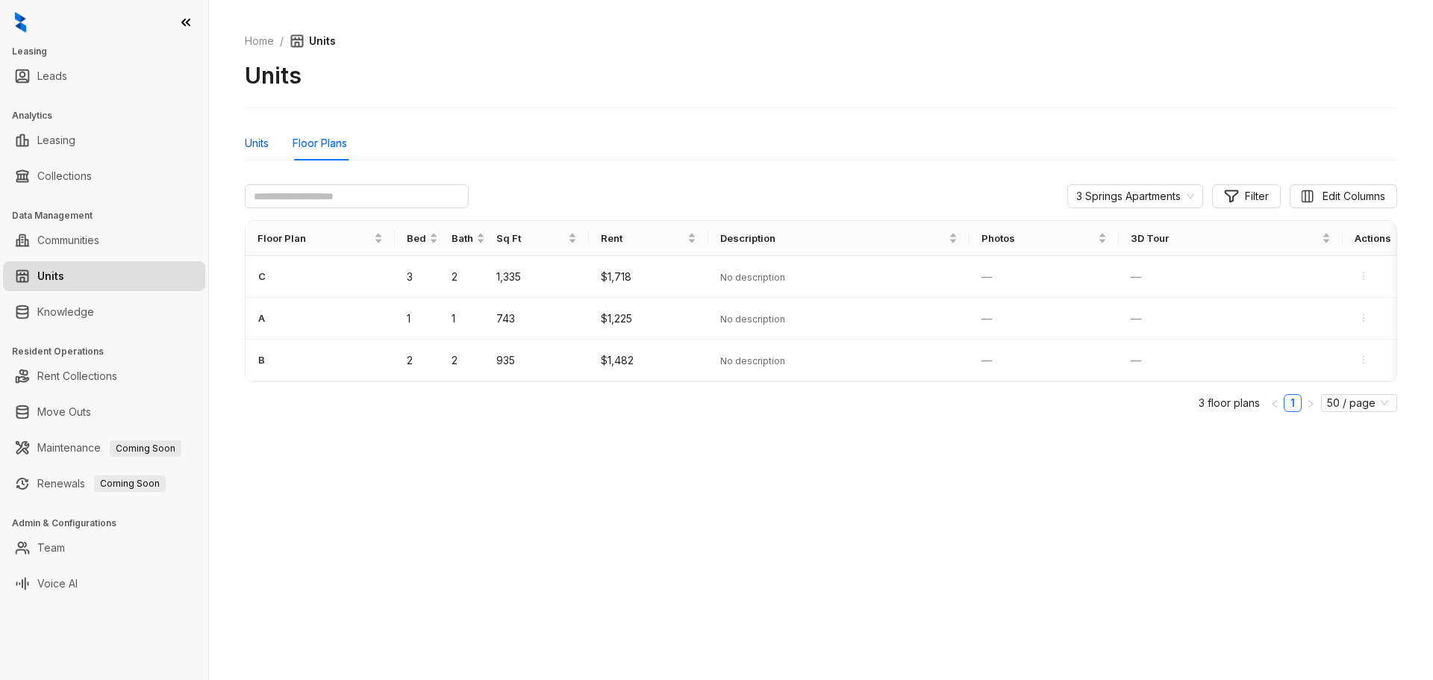
click at [255, 144] on div "Units" at bounding box center [257, 143] width 24 height 16
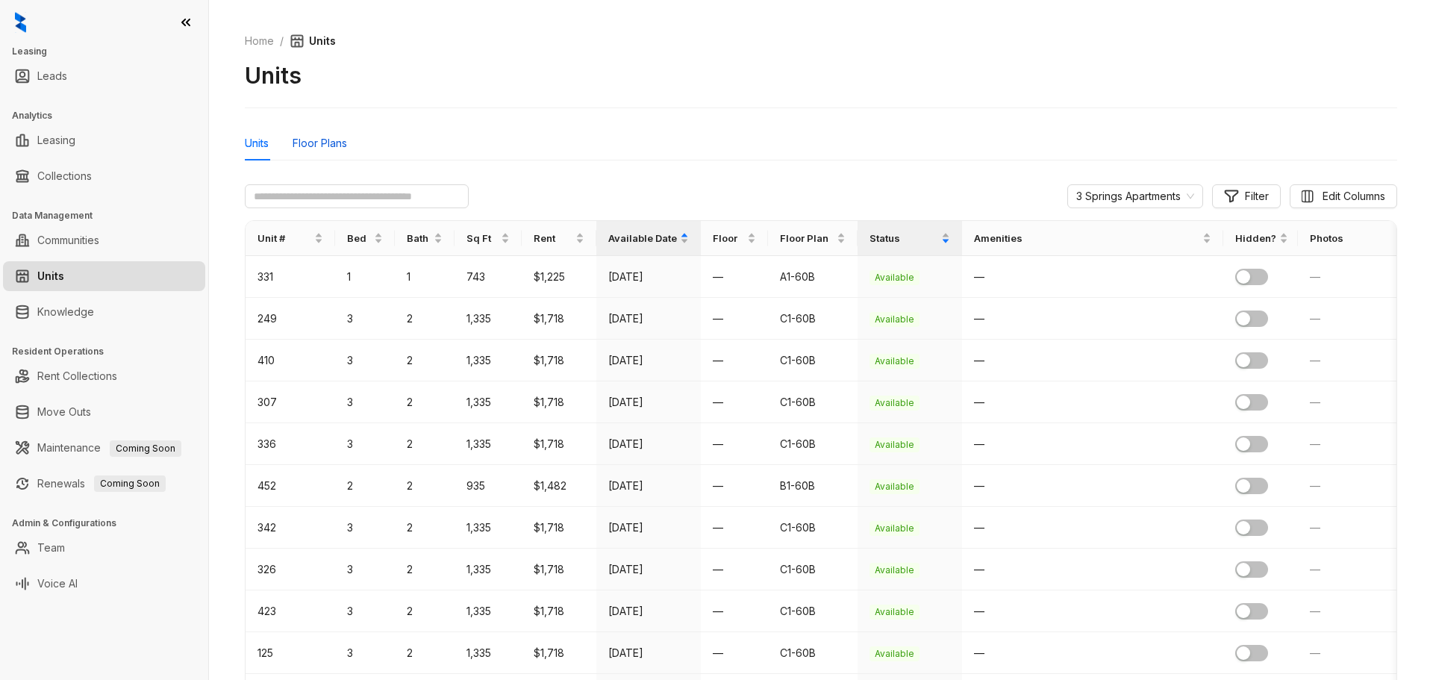
click at [315, 149] on div "Floor Plans" at bounding box center [320, 143] width 54 height 16
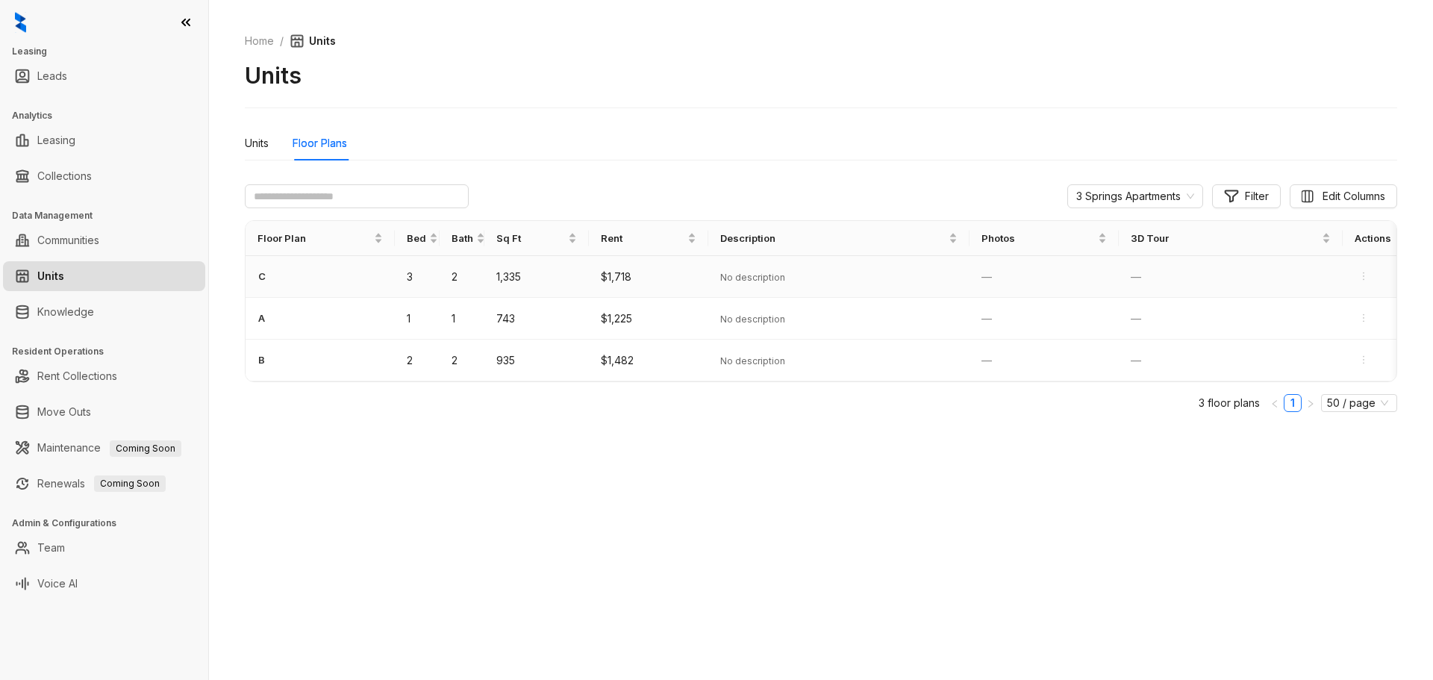
click at [729, 273] on span "No description" at bounding box center [752, 277] width 65 height 11
click at [50, 313] on link "Knowledge" at bounding box center [65, 312] width 57 height 30
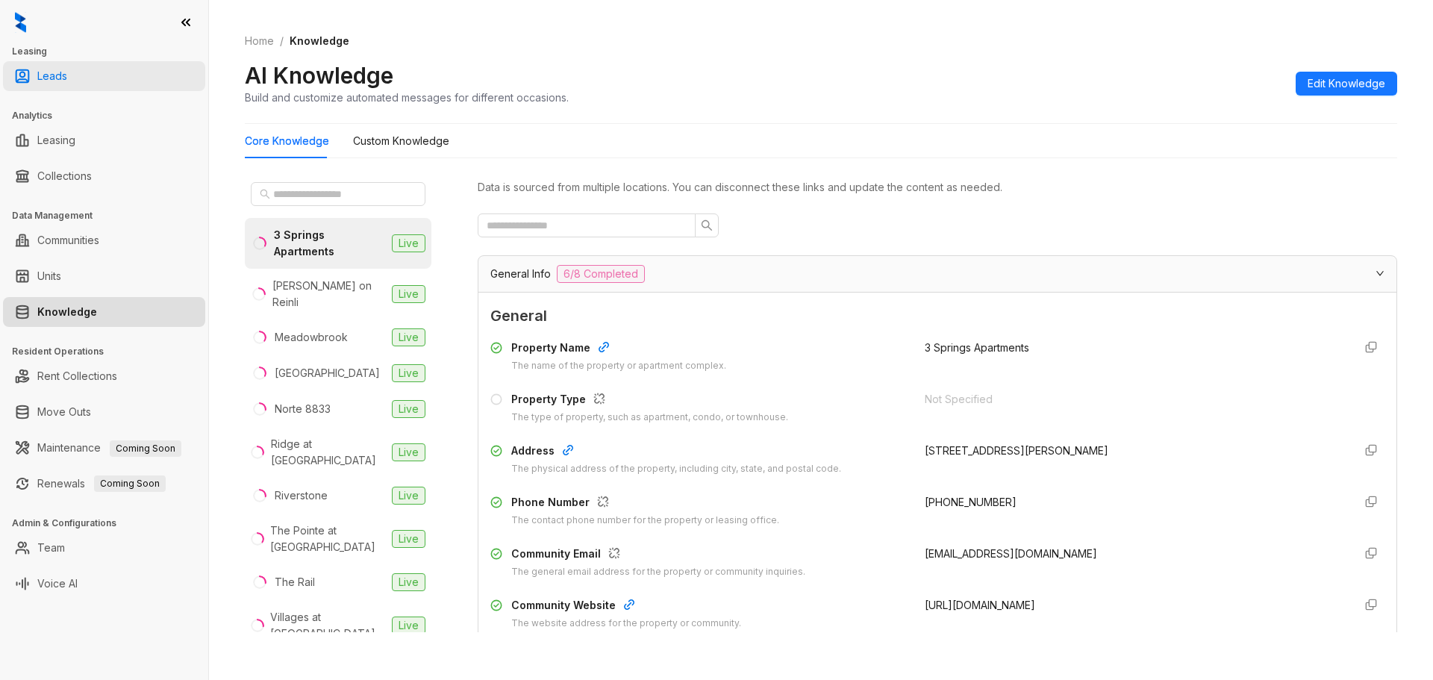
click at [40, 82] on link "Leads" at bounding box center [52, 76] width 30 height 30
